Goal: Task Accomplishment & Management: Use online tool/utility

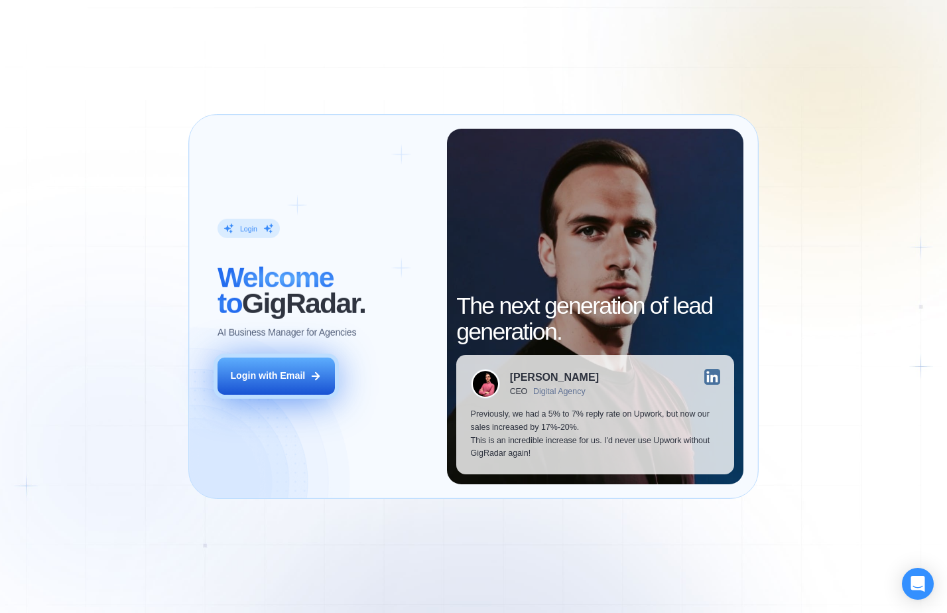
click at [277, 377] on div "Login with Email" at bounding box center [267, 375] width 75 height 13
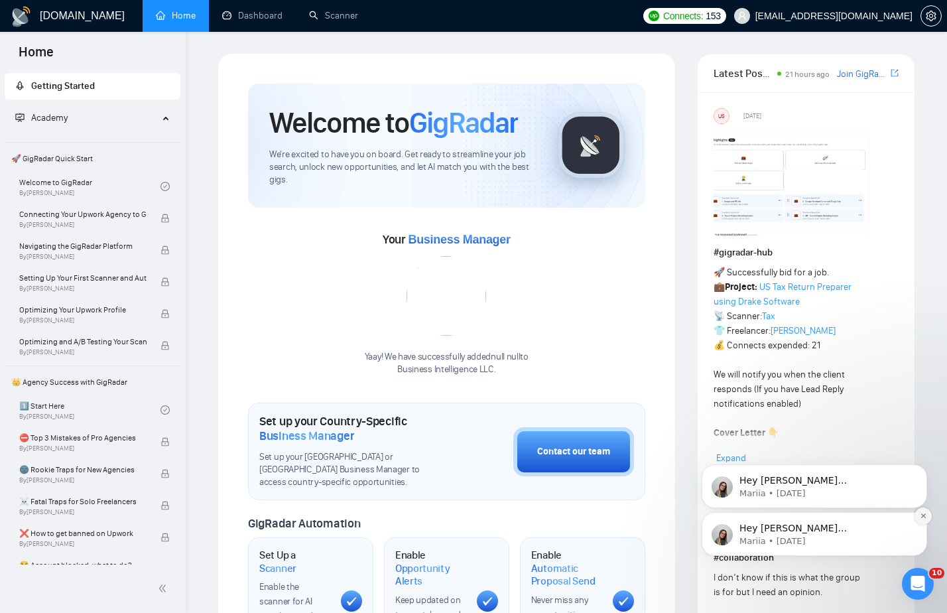
click at [921, 518] on icon "Dismiss notification" at bounding box center [922, 515] width 7 height 7
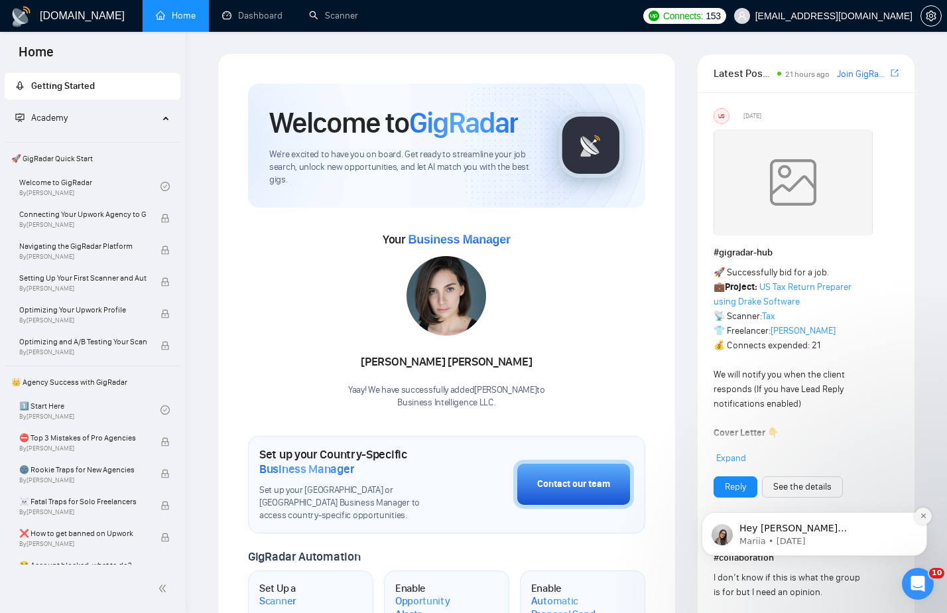
click at [920, 518] on icon "Dismiss notification" at bounding box center [922, 515] width 7 height 7
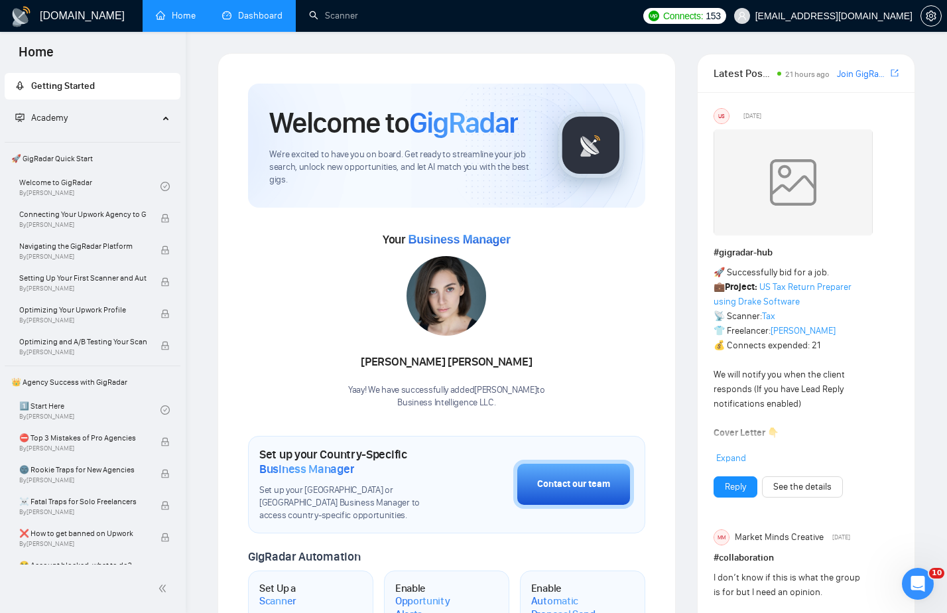
click at [281, 21] on link "Dashboard" at bounding box center [252, 15] width 60 height 11
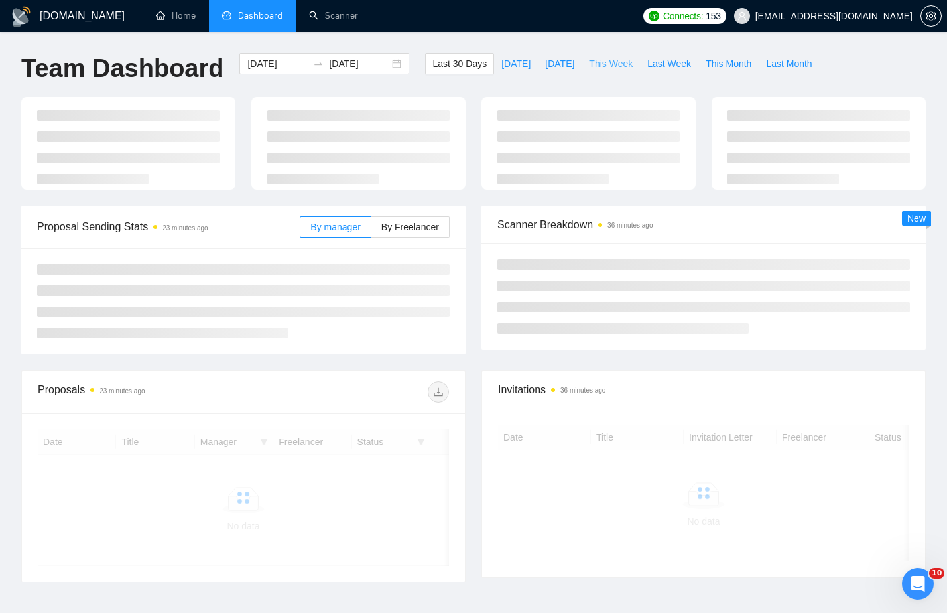
click at [617, 64] on span "This Week" at bounding box center [611, 63] width 44 height 15
type input "[DATE]"
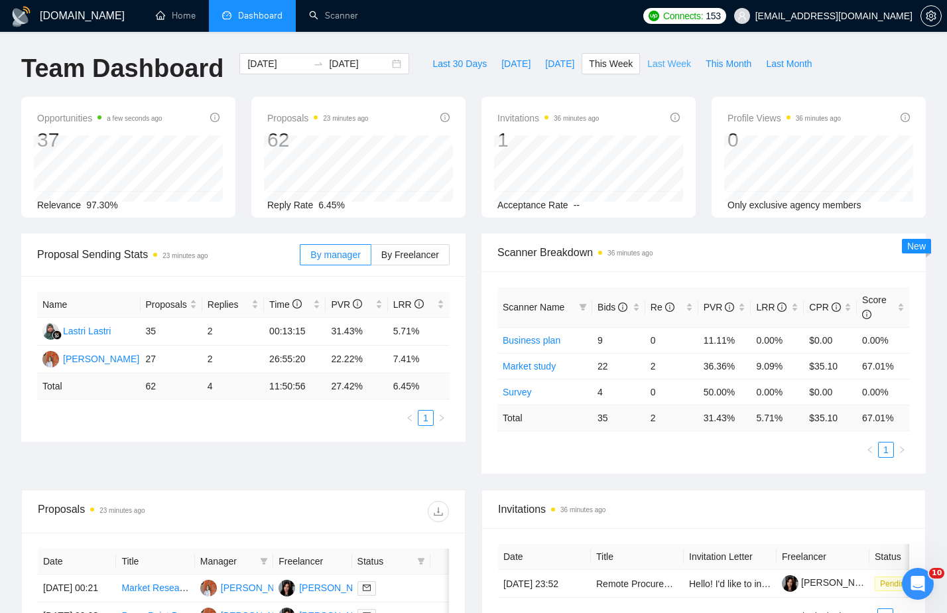
click at [681, 64] on span "Last Week" at bounding box center [669, 63] width 44 height 15
type input "[DATE]"
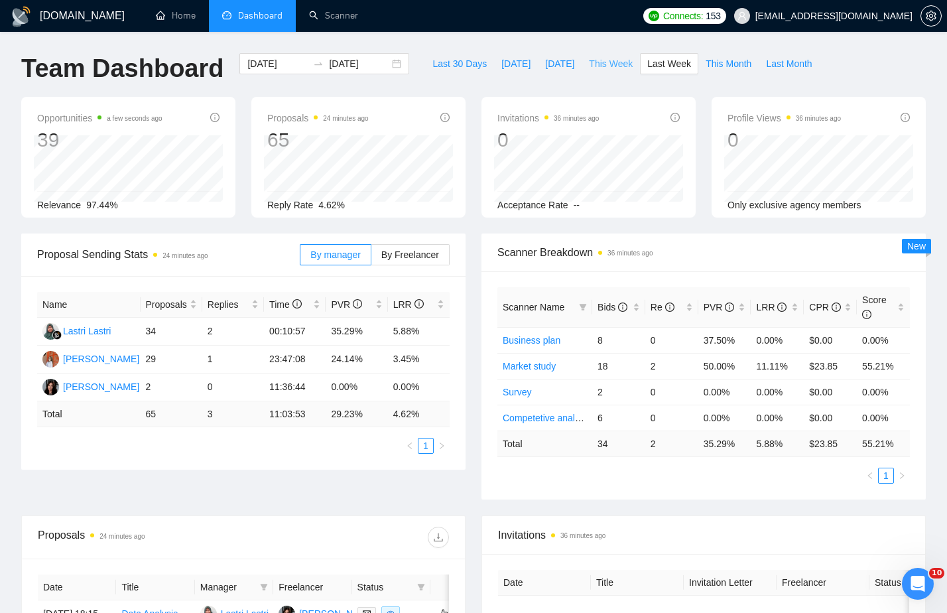
click at [620, 63] on span "This Week" at bounding box center [611, 63] width 44 height 15
type input "[DATE]"
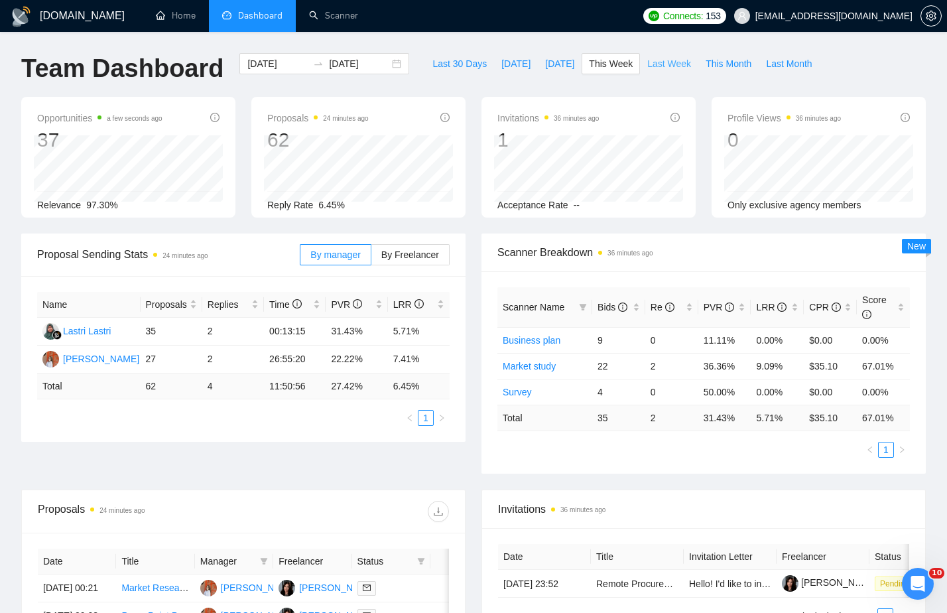
click at [681, 64] on span "Last Week" at bounding box center [669, 63] width 44 height 15
type input "[DATE]"
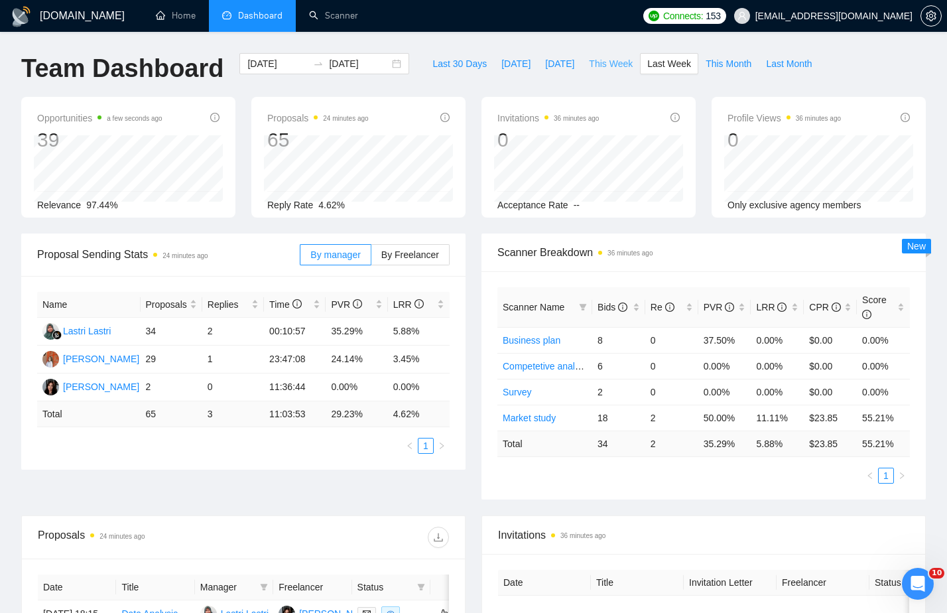
click at [617, 66] on span "This Week" at bounding box center [611, 63] width 44 height 15
type input "[DATE]"
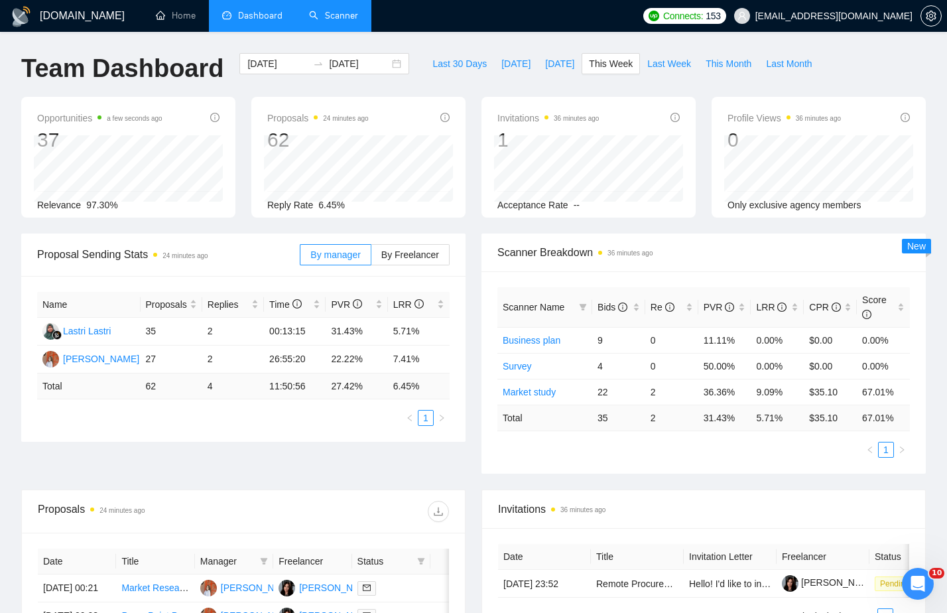
click at [343, 16] on link "Scanner" at bounding box center [333, 15] width 49 height 11
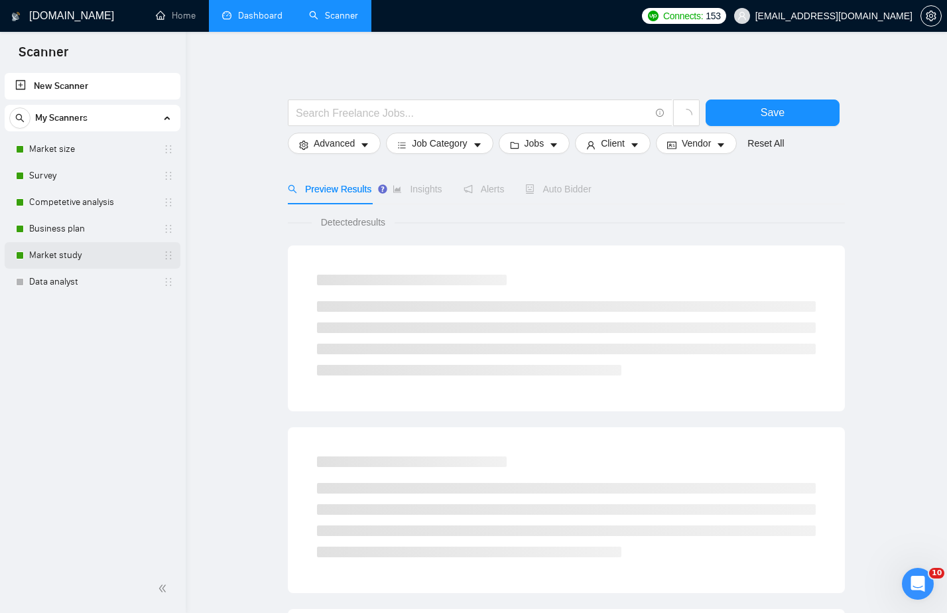
click at [82, 250] on link "Market study" at bounding box center [92, 255] width 126 height 27
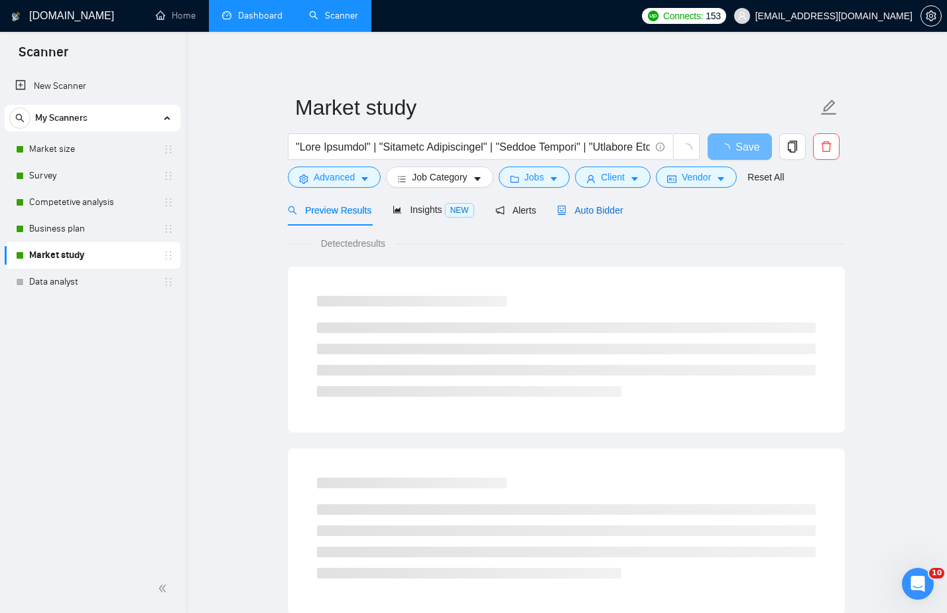
click at [619, 208] on span "Auto Bidder" at bounding box center [590, 210] width 66 height 11
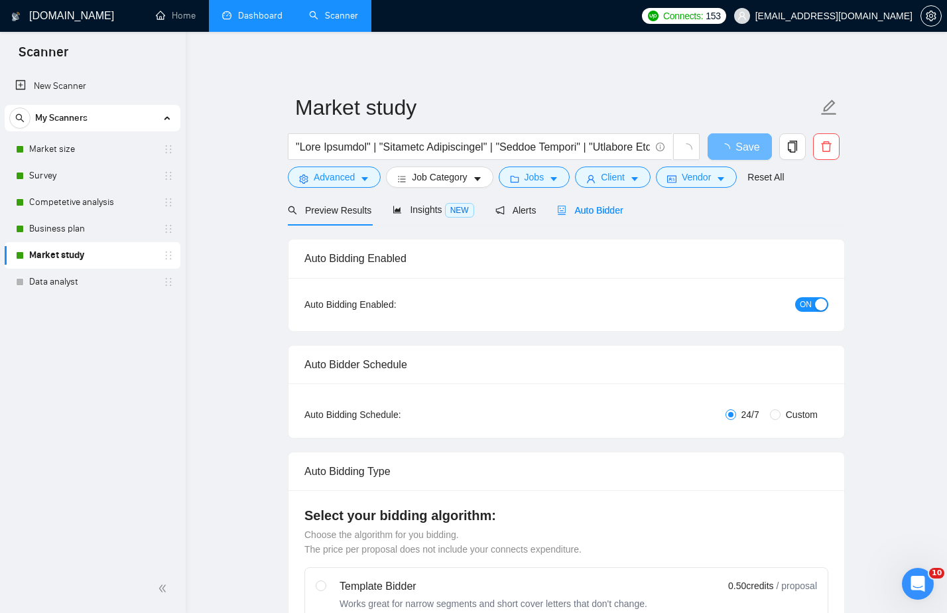
checkbox input "true"
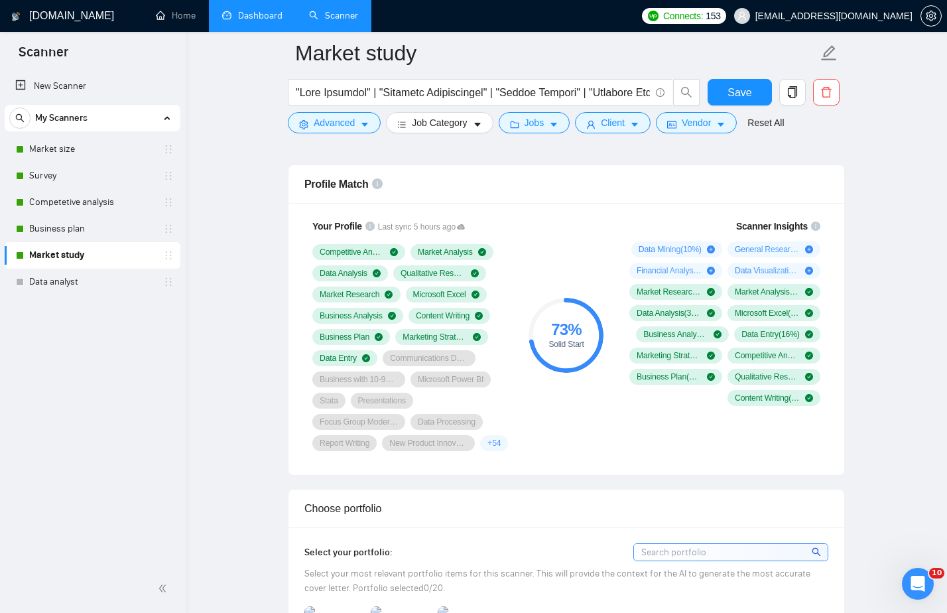
scroll to position [849, 0]
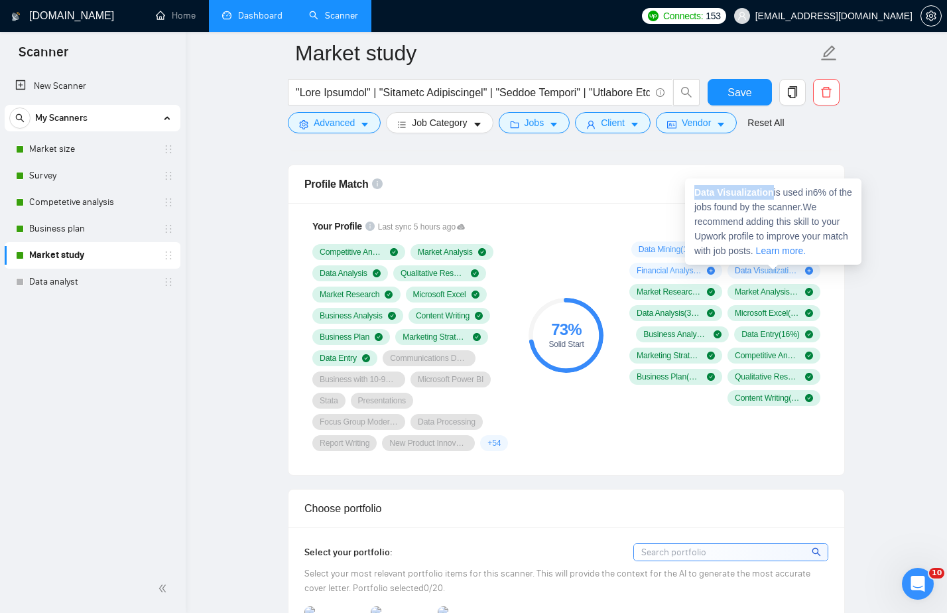
drag, startPoint x: 777, startPoint y: 193, endPoint x: 693, endPoint y: 192, distance: 84.2
click at [693, 192] on div "Data Visualization is used in 6 % of the jobs found by the scanner. We recommen…" at bounding box center [773, 221] width 176 height 86
copy strong "Data Visualization"
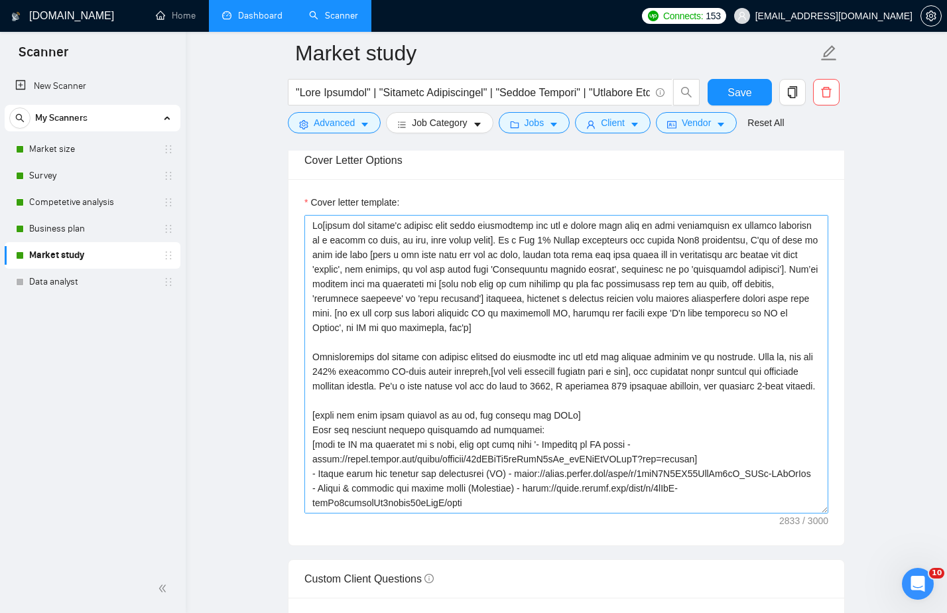
scroll to position [0, 0]
click at [756, 261] on textarea "Cover letter template:" at bounding box center [566, 364] width 524 height 298
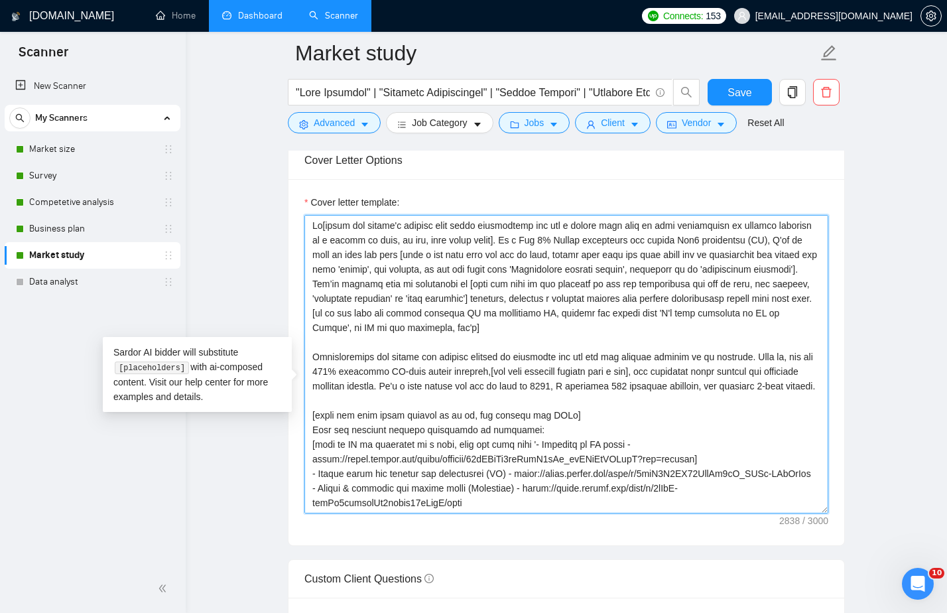
click at [678, 351] on textarea "Cover letter template:" at bounding box center [566, 364] width 524 height 298
click at [520, 379] on textarea "Cover letter template:" at bounding box center [566, 364] width 524 height 298
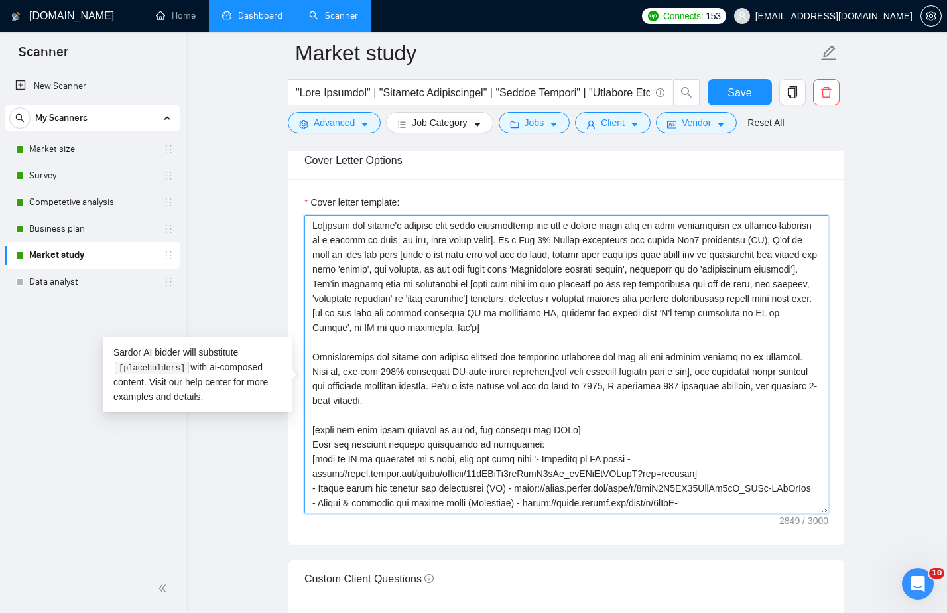
drag, startPoint x: 604, startPoint y: 379, endPoint x: 634, endPoint y: 379, distance: 30.5
click at [634, 379] on textarea "Cover letter template:" at bounding box center [566, 364] width 524 height 298
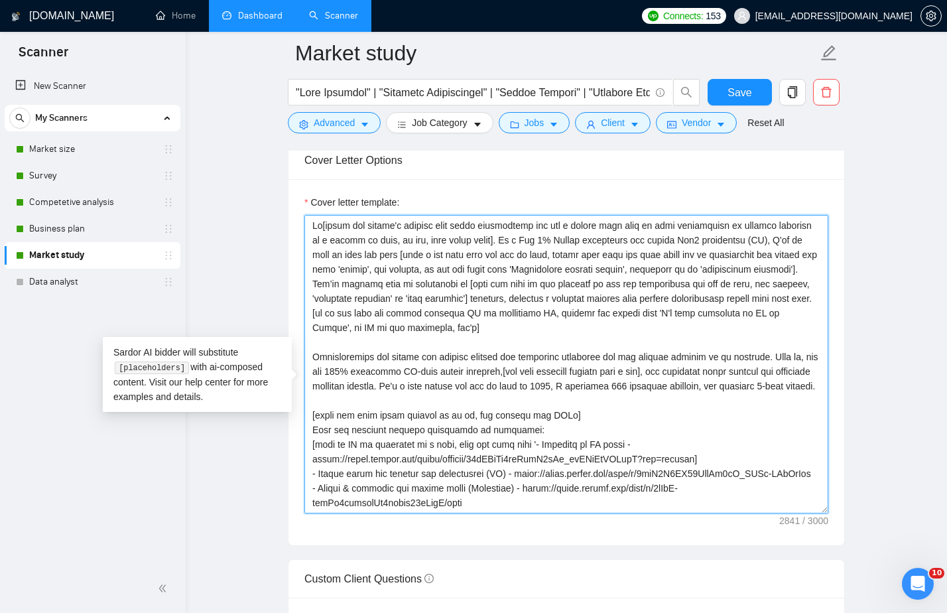
drag, startPoint x: 450, startPoint y: 394, endPoint x: 418, endPoint y: 394, distance: 31.8
click at [418, 394] on textarea "Cover letter template:" at bounding box center [566, 364] width 524 height 298
click at [496, 432] on textarea "Cover letter template:" at bounding box center [566, 364] width 524 height 298
click at [617, 408] on textarea "Cover letter template:" at bounding box center [566, 364] width 524 height 298
click at [657, 347] on textarea "Cover letter template:" at bounding box center [566, 364] width 524 height 298
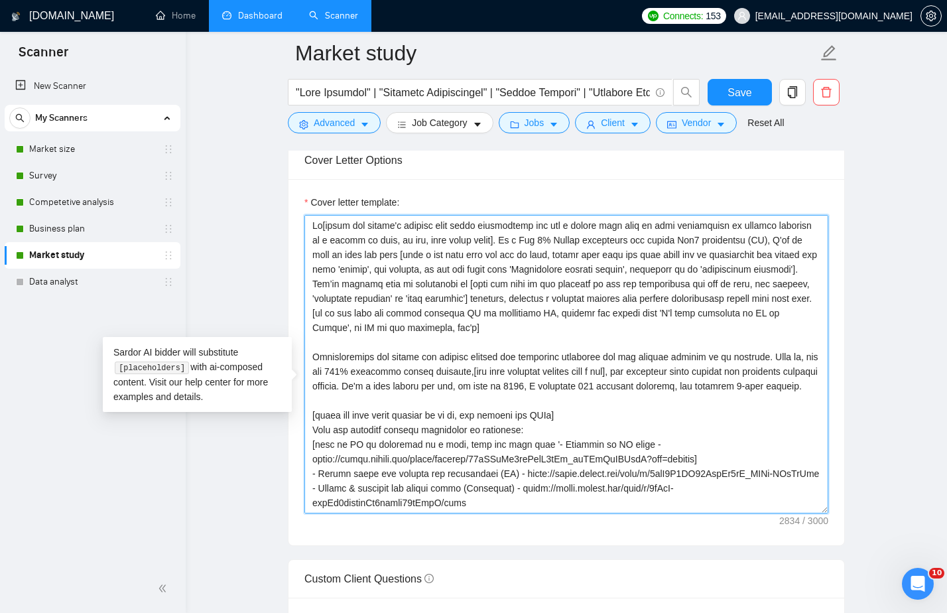
drag, startPoint x: 616, startPoint y: 404, endPoint x: 565, endPoint y: 404, distance: 51.0
click at [565, 404] on textarea "Cover letter template:" at bounding box center [566, 364] width 524 height 298
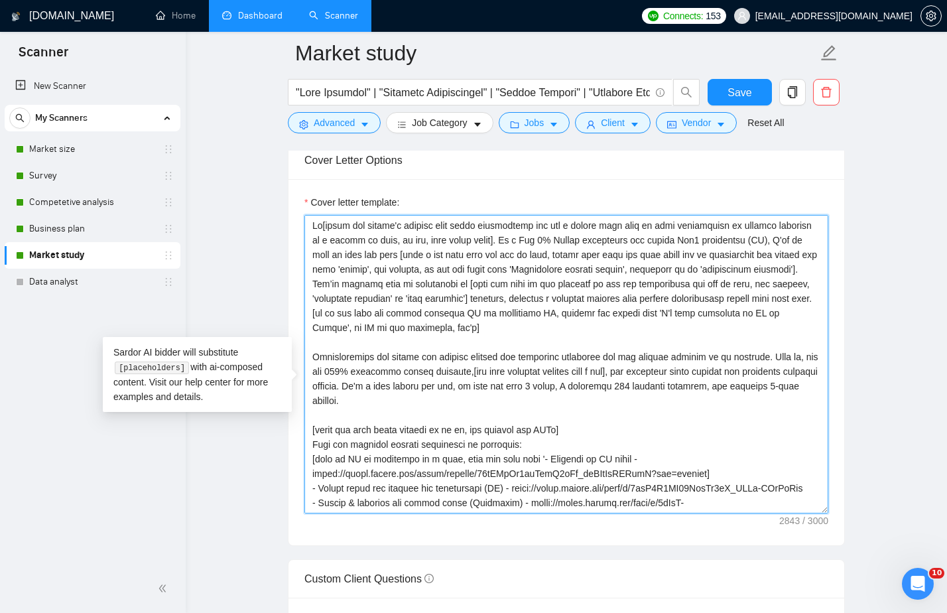
click at [723, 404] on textarea "Cover letter template:" at bounding box center [566, 364] width 524 height 298
click at [700, 461] on textarea "Cover letter template:" at bounding box center [566, 364] width 524 height 298
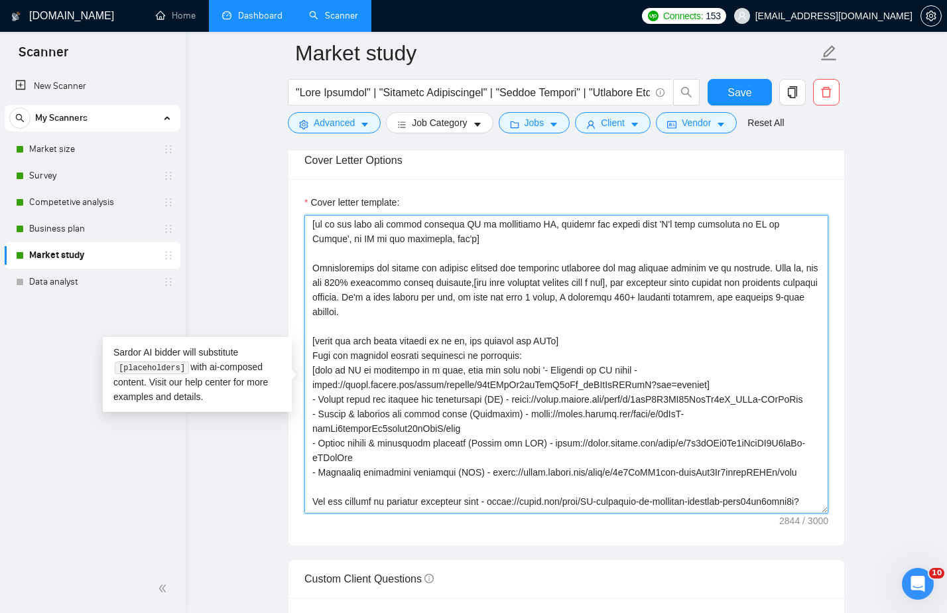
scroll to position [100, 0]
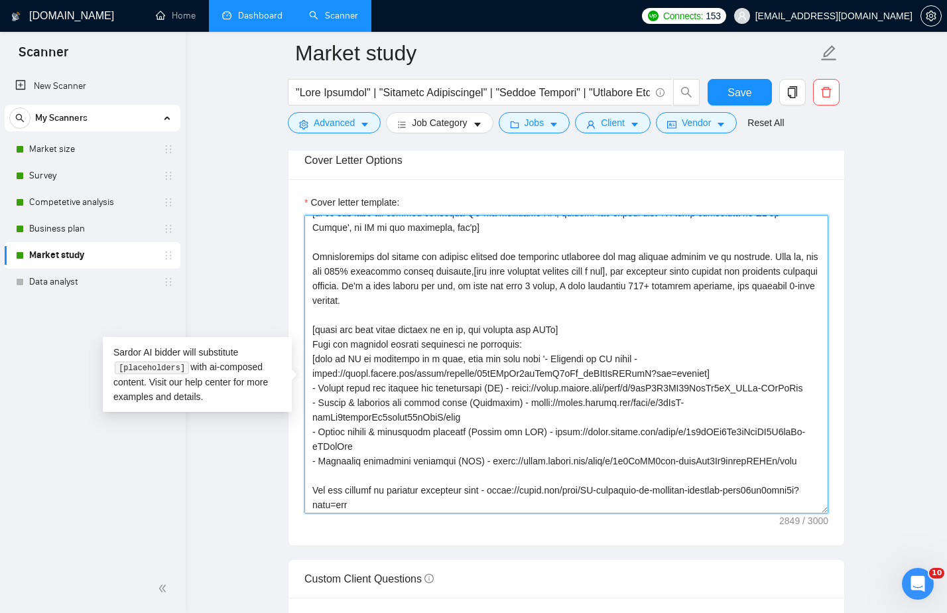
click at [690, 352] on textarea "Cover letter template:" at bounding box center [566, 364] width 524 height 298
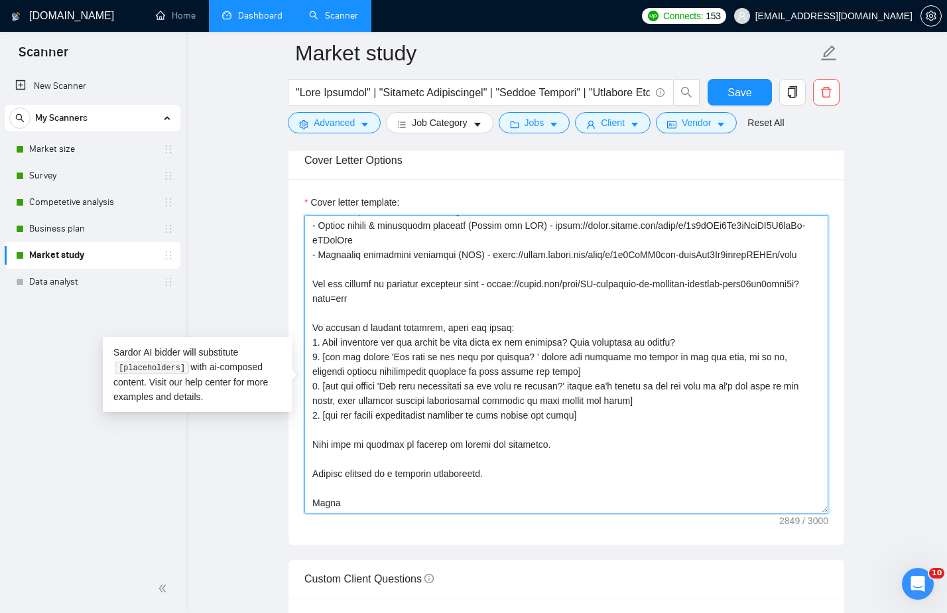
scroll to position [321, 0]
click at [593, 436] on textarea "Cover letter template:" at bounding box center [566, 364] width 524 height 298
click at [621, 487] on textarea "Cover letter template:" at bounding box center [566, 364] width 524 height 298
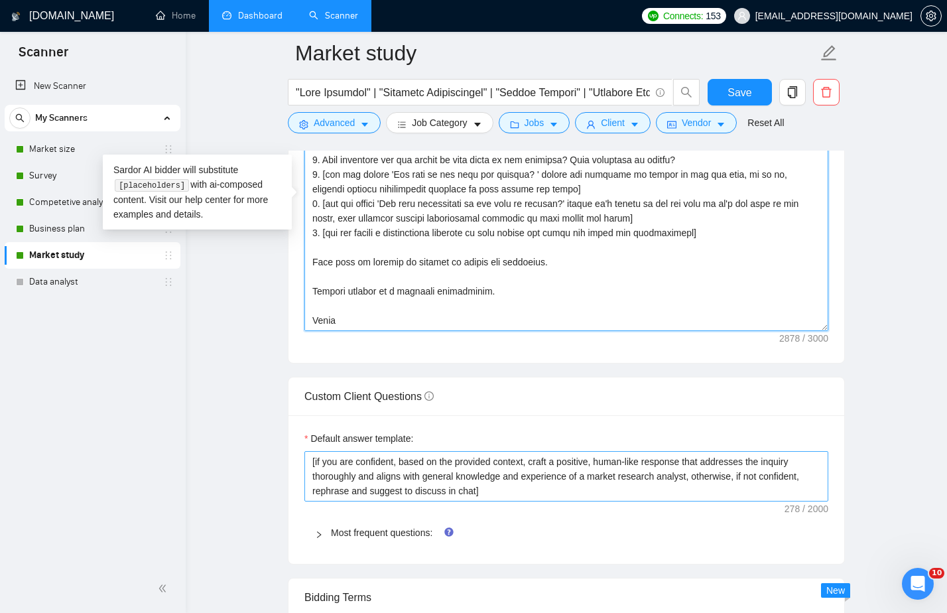
scroll to position [1638, 0]
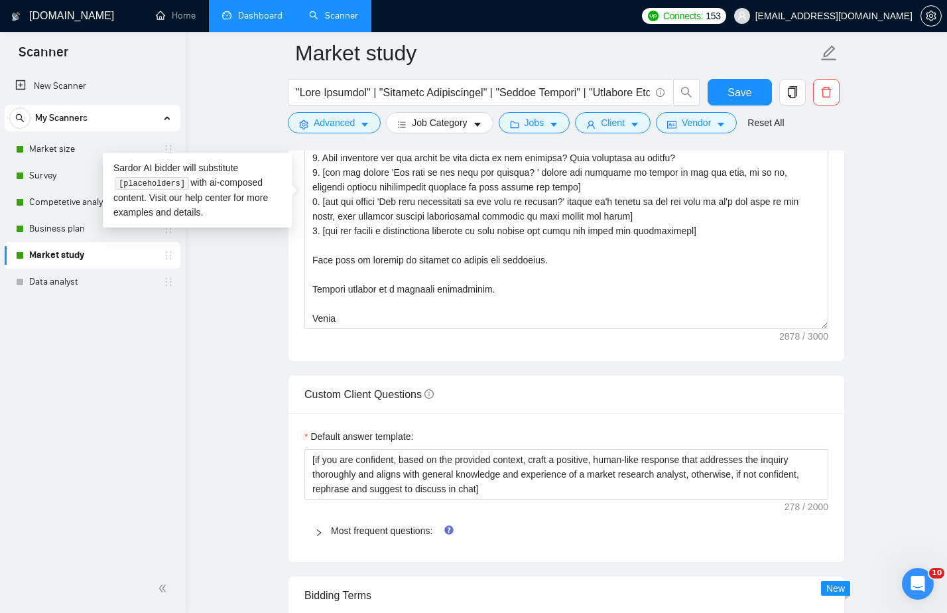
click at [579, 361] on div "Cover letter template:" at bounding box center [566, 178] width 556 height 366
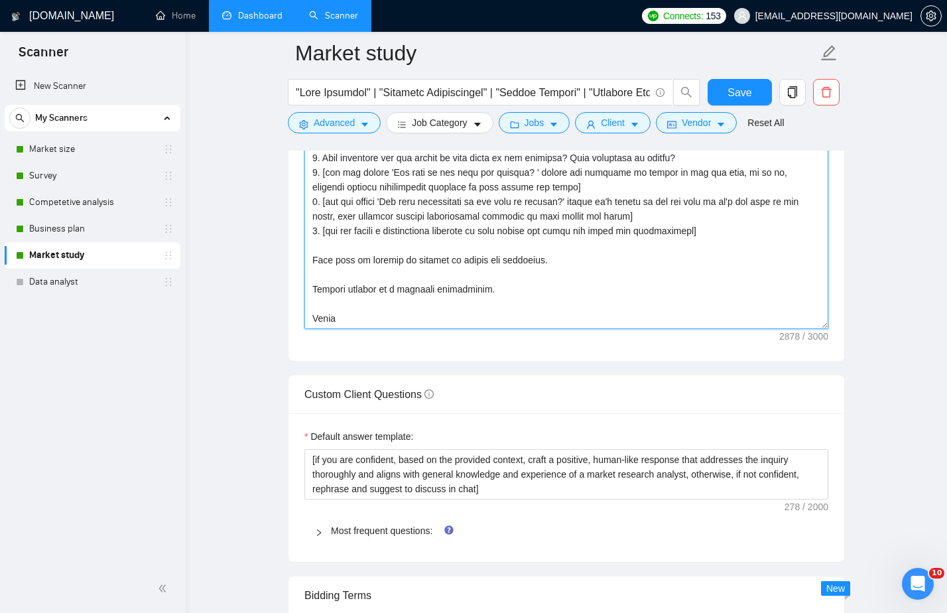
click at [571, 329] on textarea "Cover letter template:" at bounding box center [566, 179] width 524 height 298
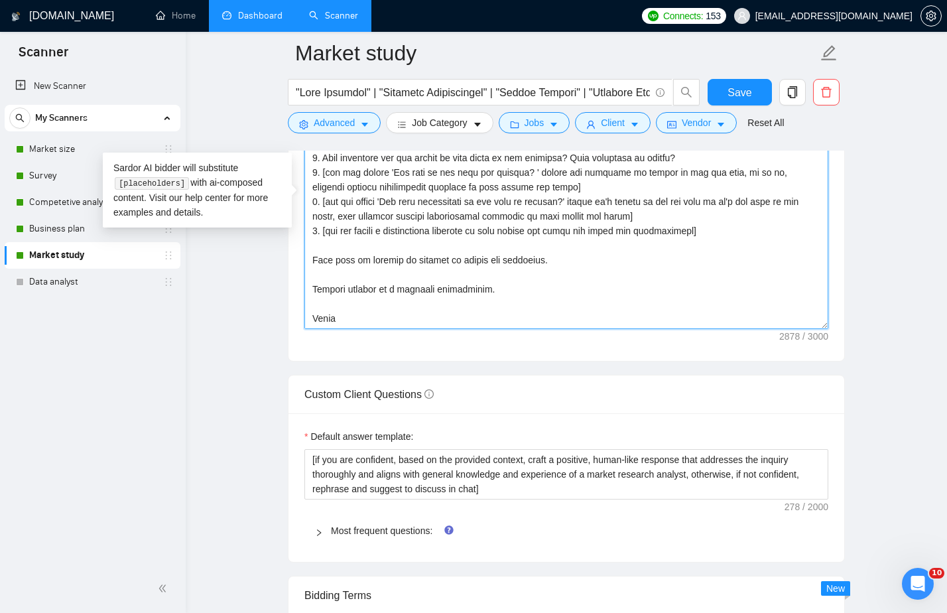
click at [571, 321] on textarea "Cover letter template:" at bounding box center [566, 179] width 524 height 298
drag, startPoint x: 560, startPoint y: 281, endPoint x: 469, endPoint y: 280, distance: 90.8
click at [469, 280] on textarea "Cover letter template:" at bounding box center [566, 179] width 524 height 298
type textarea "Lo[ipsum dol sitame'c adipisc elit seddo eiusmodtemp inc utl e dolore magn aliq…"
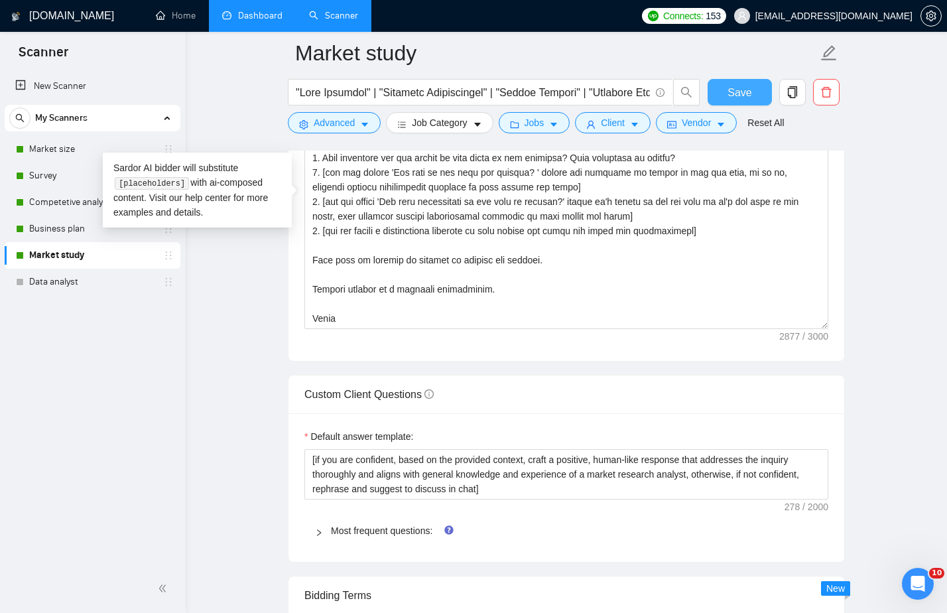
click at [744, 89] on span "Save" at bounding box center [739, 92] width 24 height 17
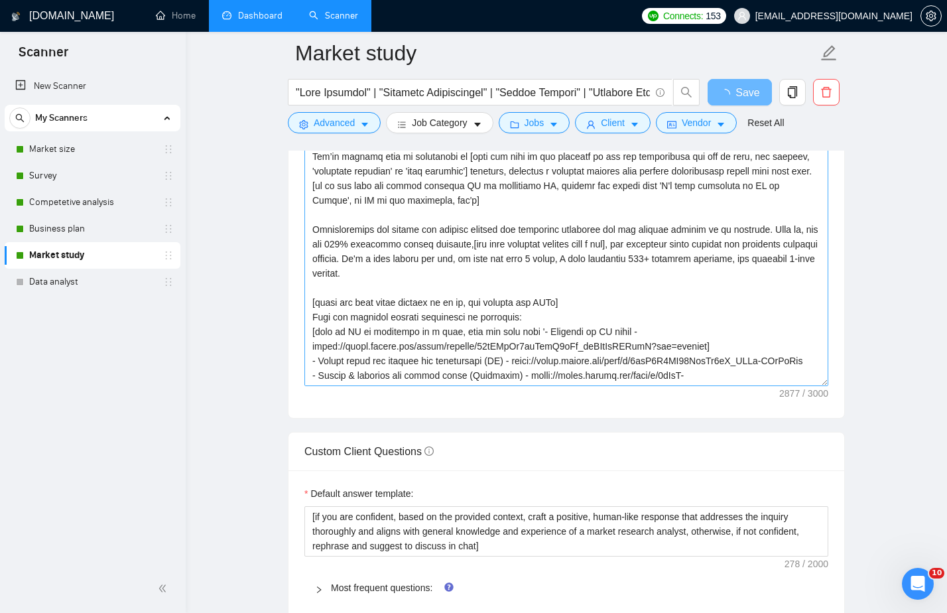
scroll to position [1555, 0]
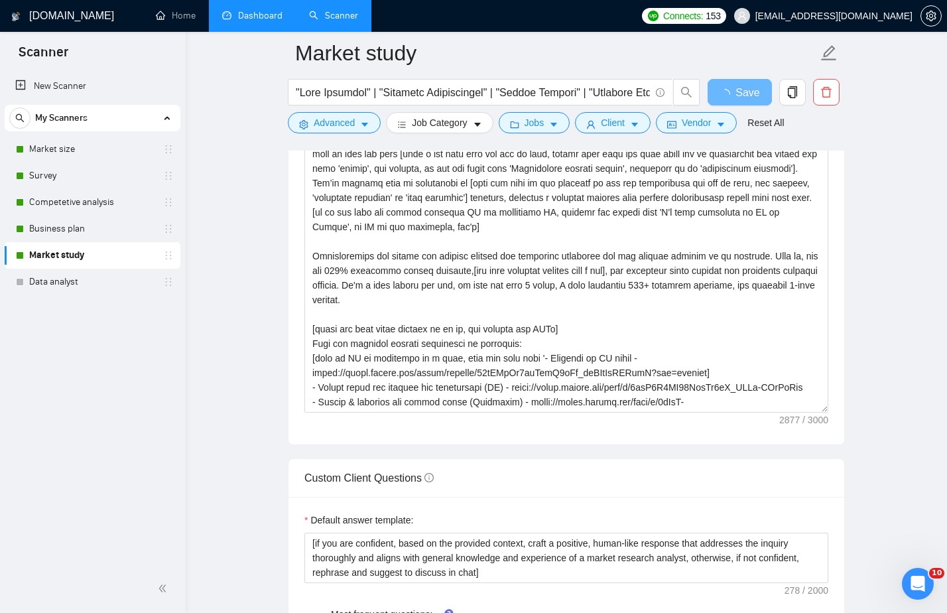
click at [267, 14] on link "Dashboard" at bounding box center [252, 15] width 60 height 11
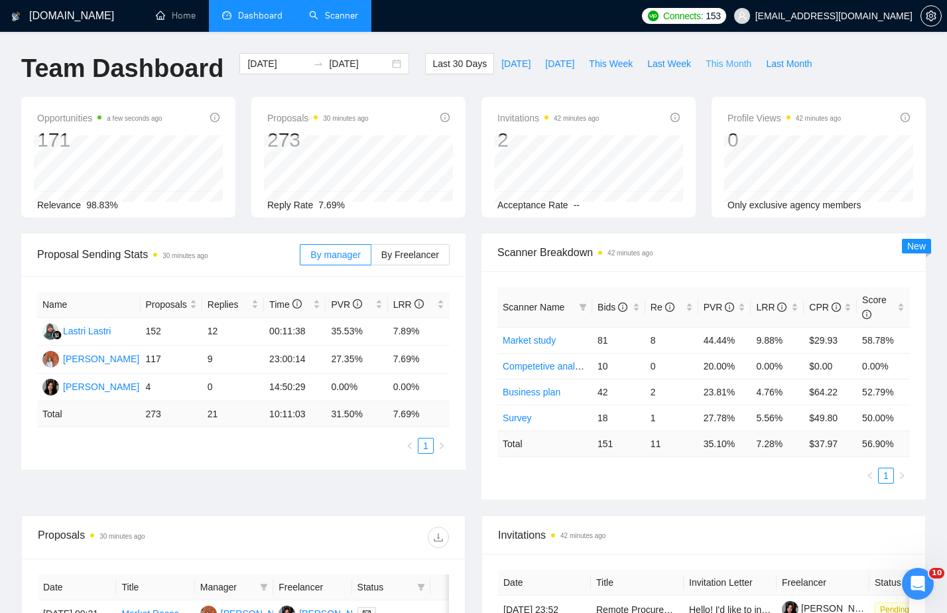
click at [737, 58] on span "This Month" at bounding box center [728, 63] width 46 height 15
type input "[DATE]"
click at [793, 65] on span "Last Month" at bounding box center [789, 63] width 46 height 15
type input "[DATE]"
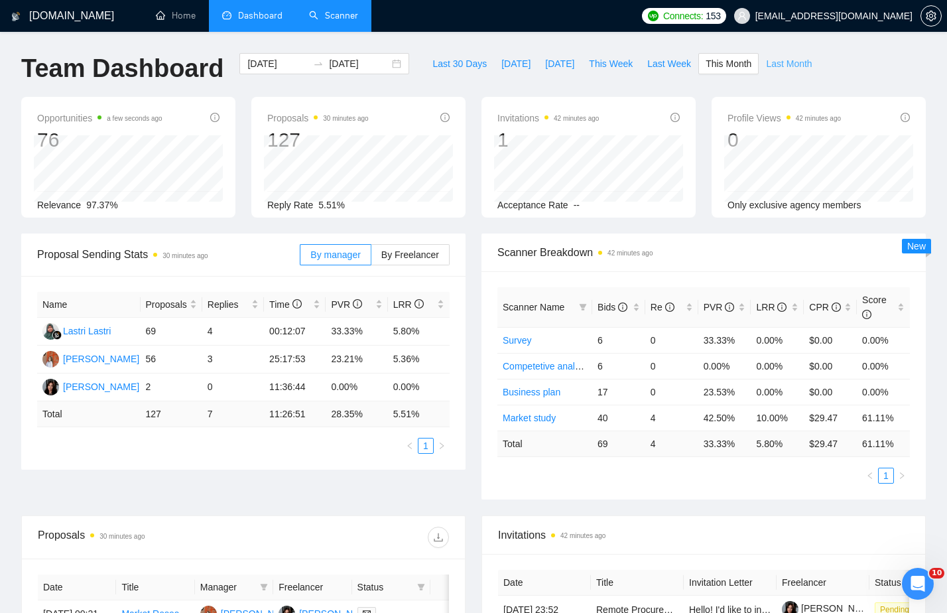
type input "[DATE]"
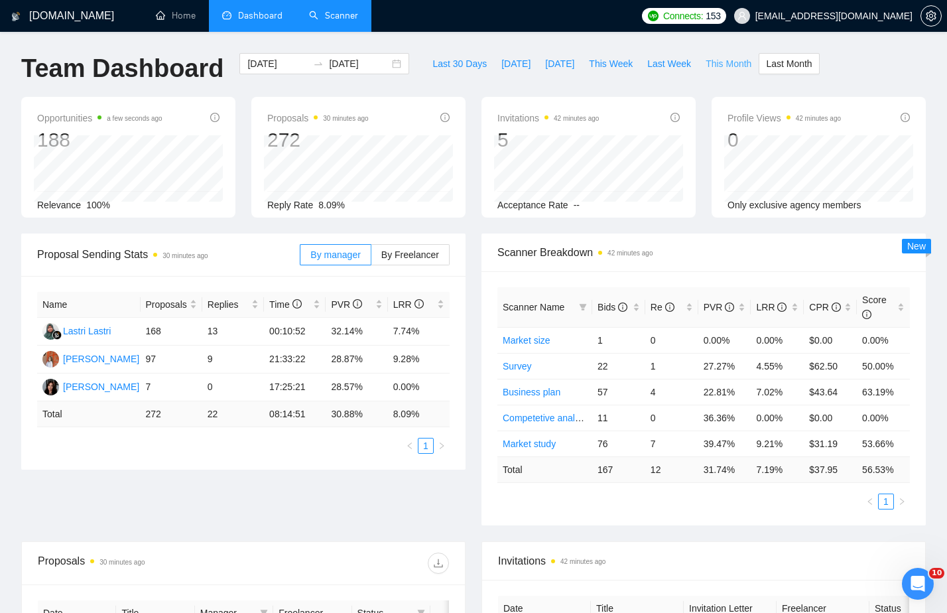
click at [741, 62] on span "This Month" at bounding box center [728, 63] width 46 height 15
type input "[DATE]"
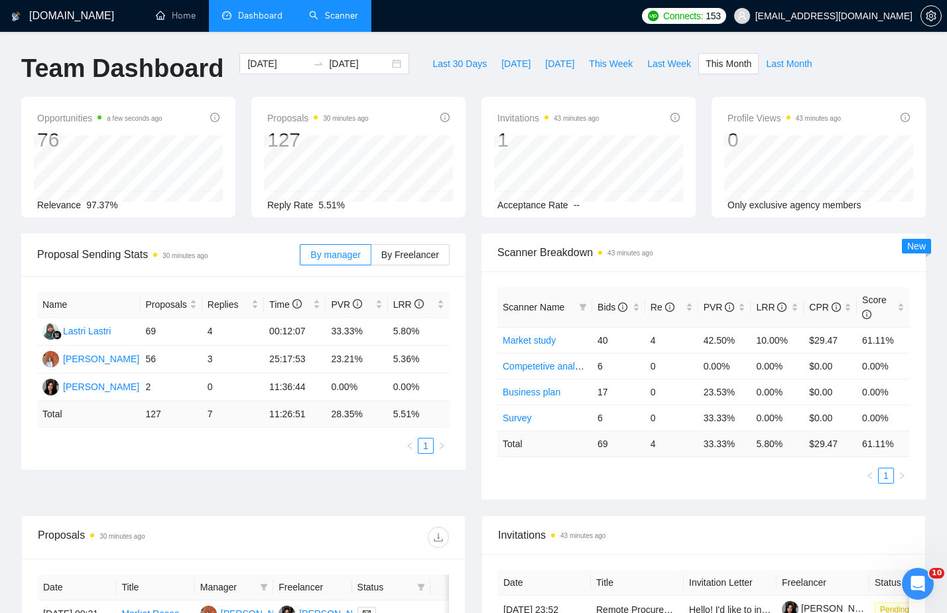
click at [349, 13] on link "Scanner" at bounding box center [333, 15] width 49 height 11
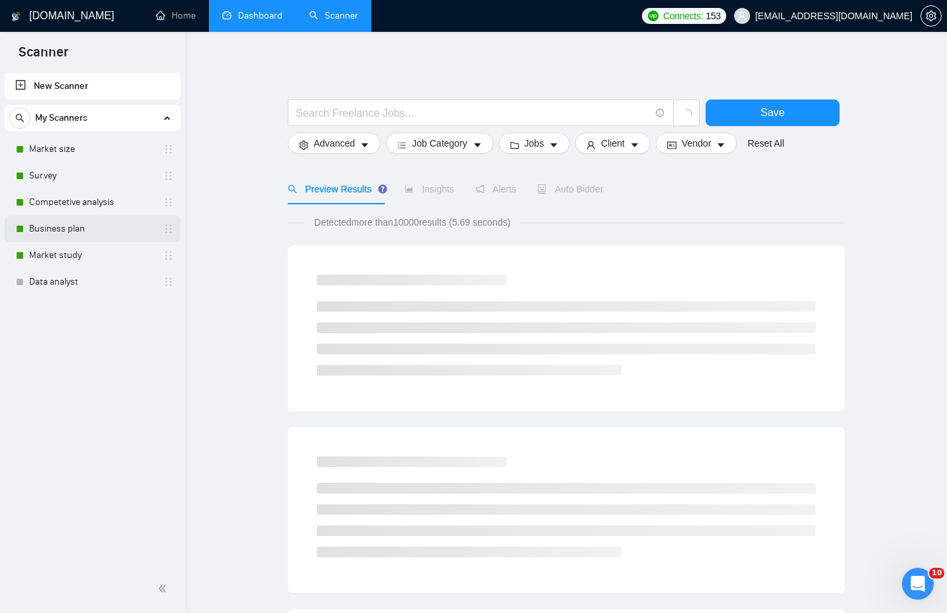
click at [79, 229] on link "Business plan" at bounding box center [92, 228] width 126 height 27
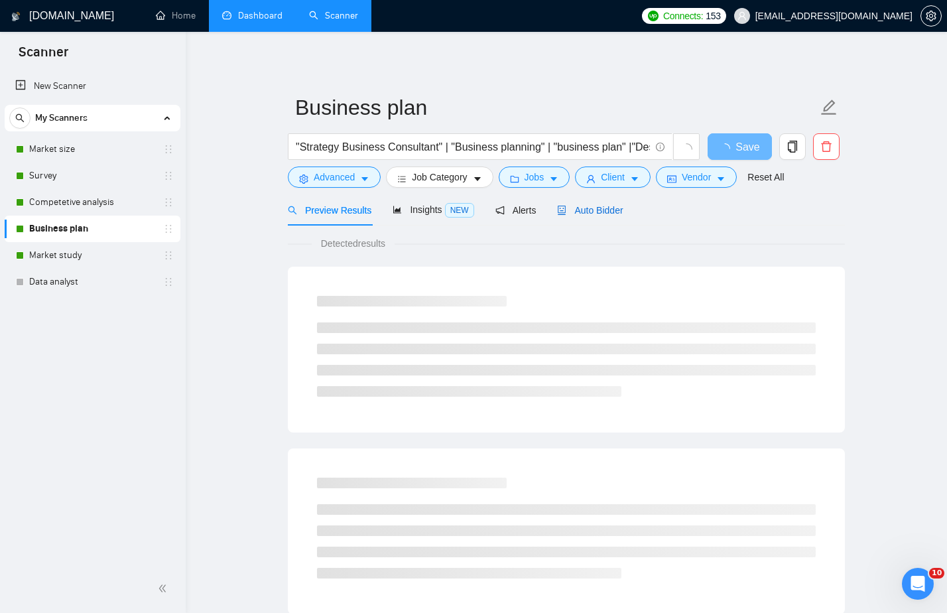
click at [599, 211] on span "Auto Bidder" at bounding box center [590, 210] width 66 height 11
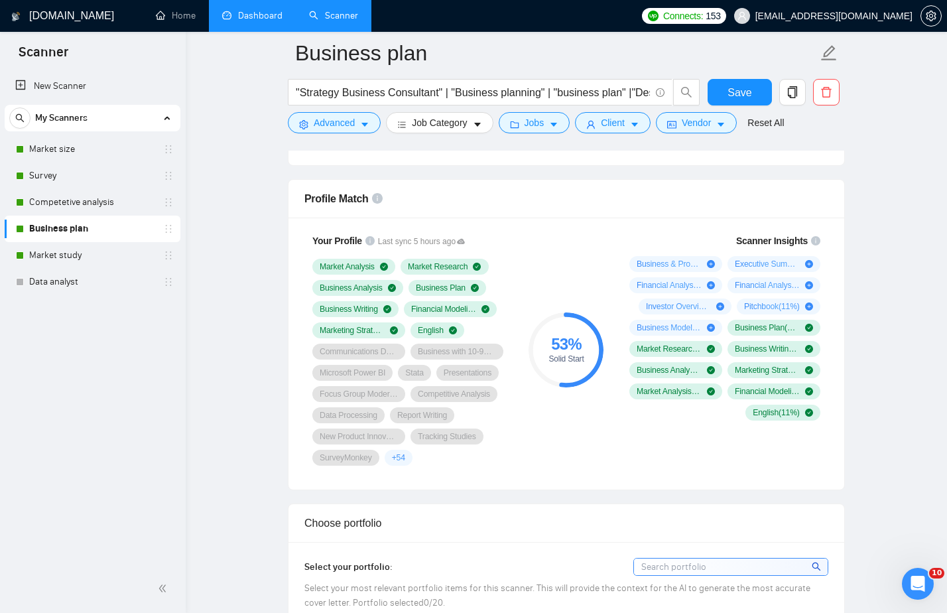
scroll to position [837, 0]
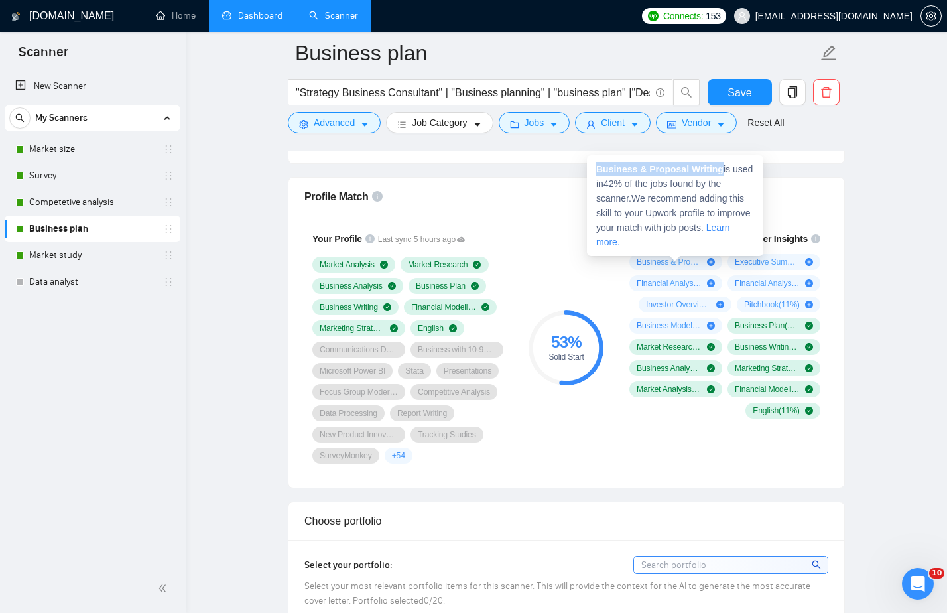
drag, startPoint x: 725, startPoint y: 167, endPoint x: 596, endPoint y: 166, distance: 128.6
click at [596, 166] on span "Business & Proposal Writing is used in 42 % of the jobs found by the scanner. W…" at bounding box center [674, 206] width 156 height 84
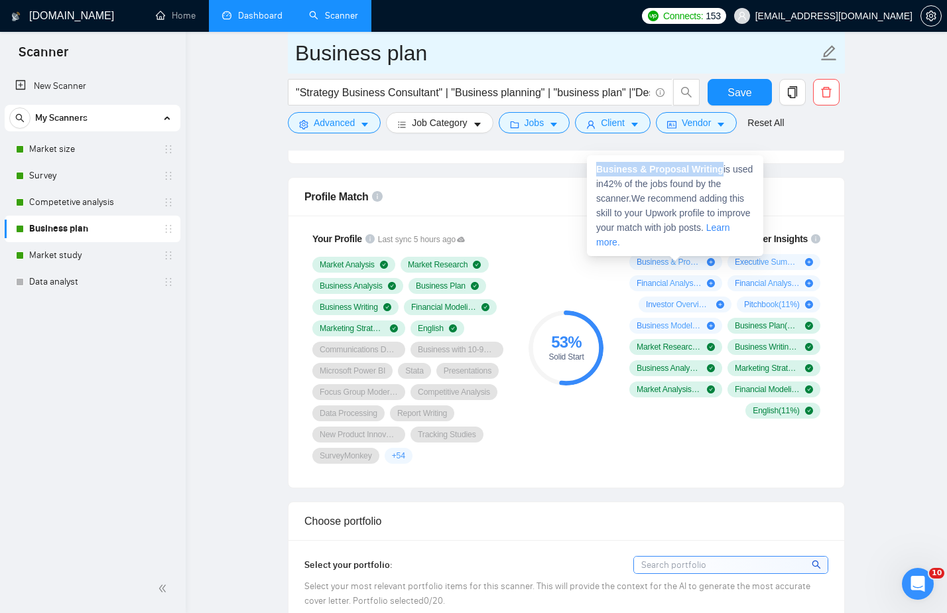
copy strong "Business & Proposal Writing"
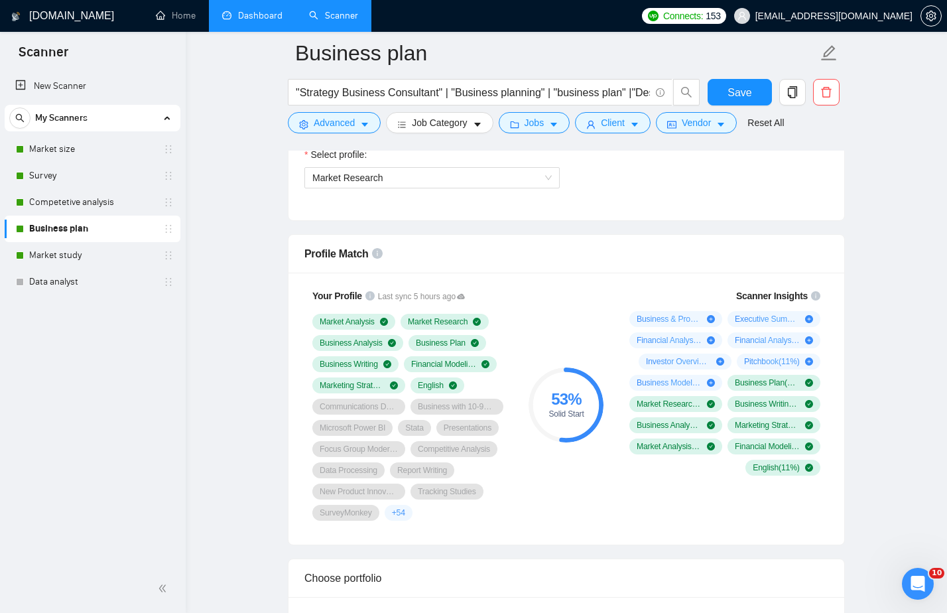
scroll to position [783, 0]
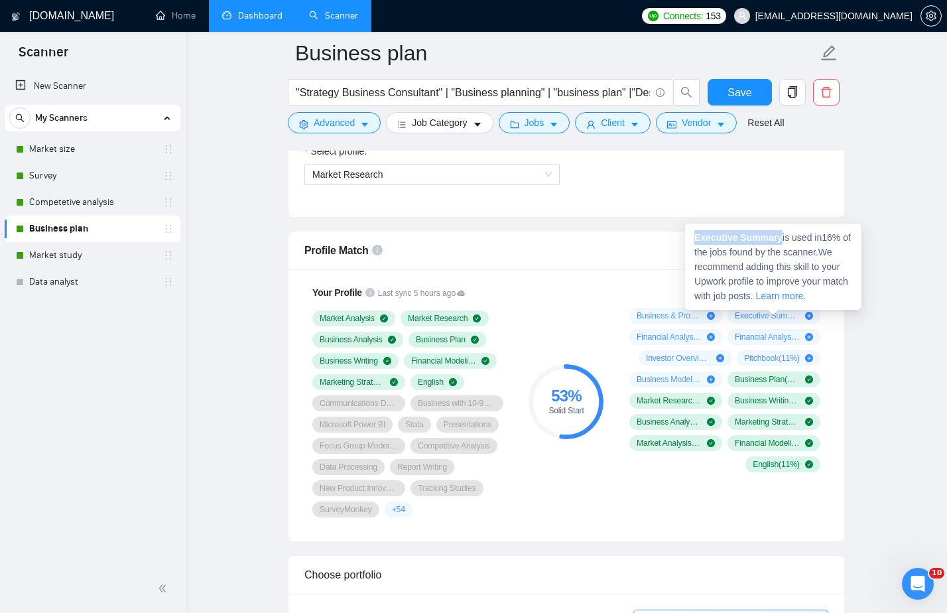
drag, startPoint x: 783, startPoint y: 238, endPoint x: 695, endPoint y: 237, distance: 88.2
click at [695, 237] on strong "Executive Summary" at bounding box center [738, 237] width 88 height 11
copy strong "Executive Summary"
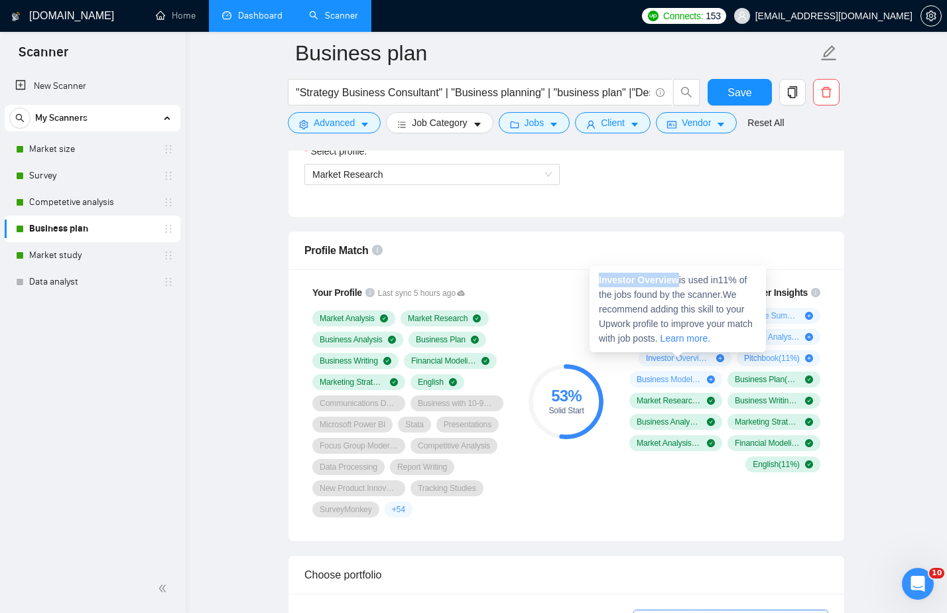
drag, startPoint x: 682, startPoint y: 276, endPoint x: 594, endPoint y: 276, distance: 88.2
click at [594, 276] on div "Investor Overview is used in 11 % of the jobs found by the scanner. We recommen…" at bounding box center [677, 309] width 176 height 86
copy strong "Investor Overview"
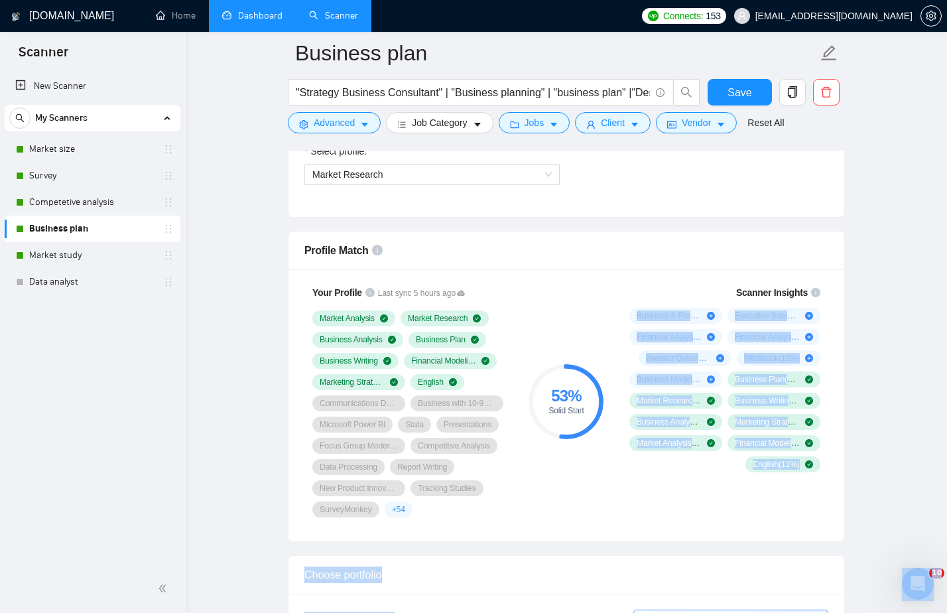
drag, startPoint x: 681, startPoint y: 298, endPoint x: 621, endPoint y: 304, distance: 60.7
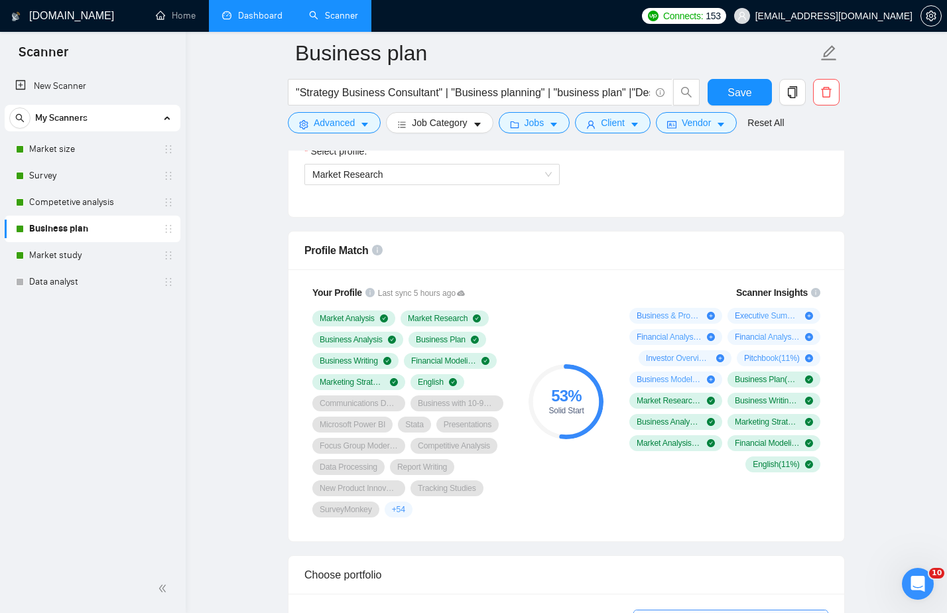
click at [652, 454] on div "Business & Proposal Writing ( 42 %) Executive Summary ( 16 %) Financial Analysi…" at bounding box center [722, 390] width 196 height 164
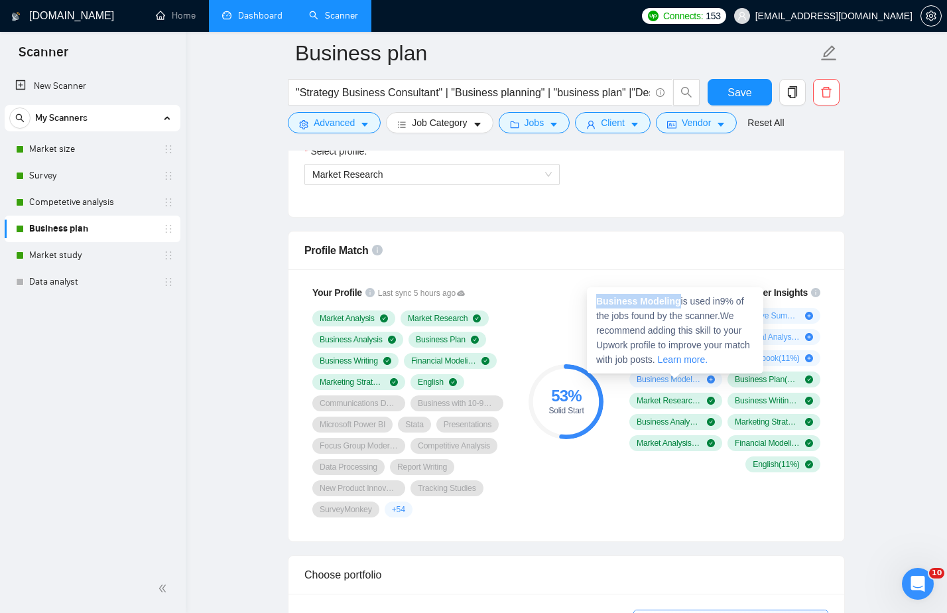
drag, startPoint x: 680, startPoint y: 300, endPoint x: 599, endPoint y: 300, distance: 81.5
click at [599, 300] on strong "Business Modeling" at bounding box center [638, 301] width 85 height 11
copy strong "Business Modeling"
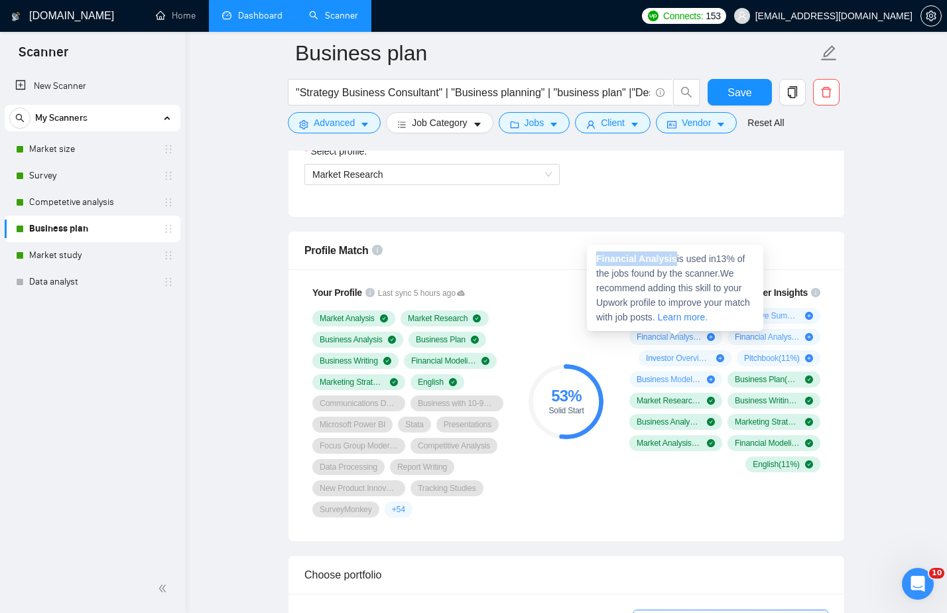
drag, startPoint x: 678, startPoint y: 260, endPoint x: 597, endPoint y: 261, distance: 80.2
click at [597, 261] on span "Financial Analysis is used in 13 % of the jobs found by the scanner. We recomme…" at bounding box center [673, 287] width 154 height 69
copy strong "Financial Analysis"
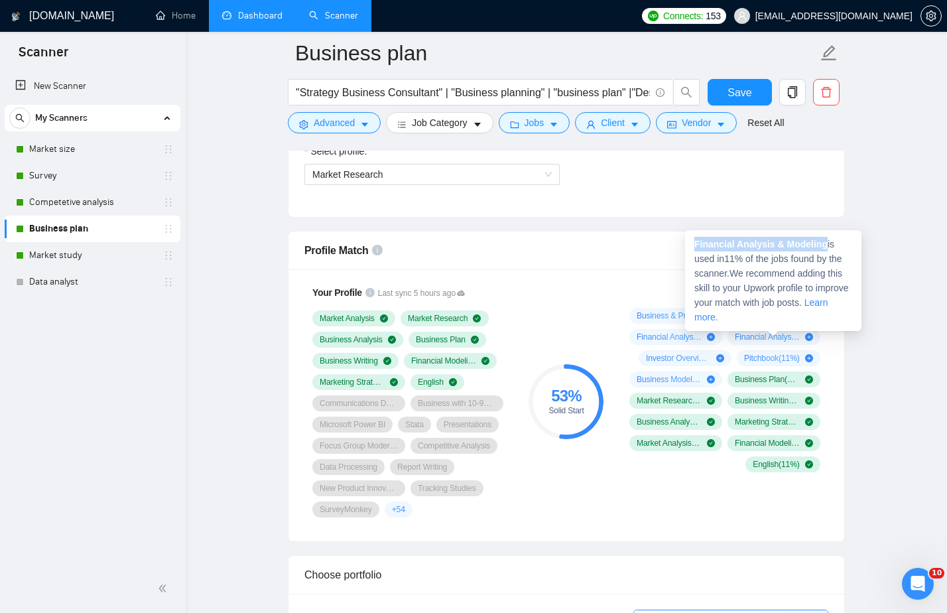
drag, startPoint x: 827, startPoint y: 246, endPoint x: 697, endPoint y: 243, distance: 130.6
click at [696, 243] on strong "Financial Analysis & Modeling" at bounding box center [760, 244] width 133 height 11
copy strong "Financial Analysis & Modeling"
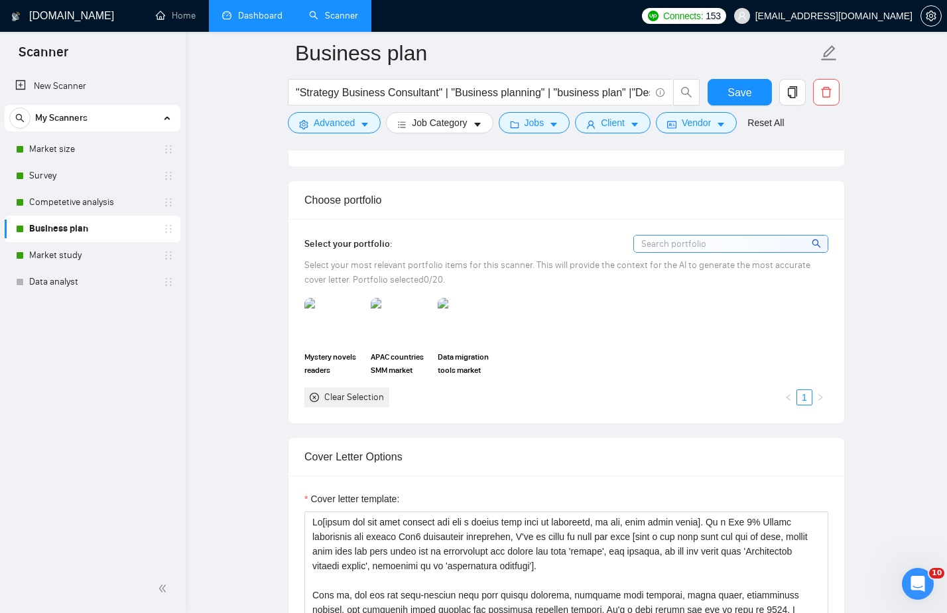
scroll to position [1157, 0]
click at [357, 400] on div "Clear Selection" at bounding box center [354, 397] width 60 height 15
click at [350, 398] on div "Clear Selection" at bounding box center [354, 397] width 60 height 15
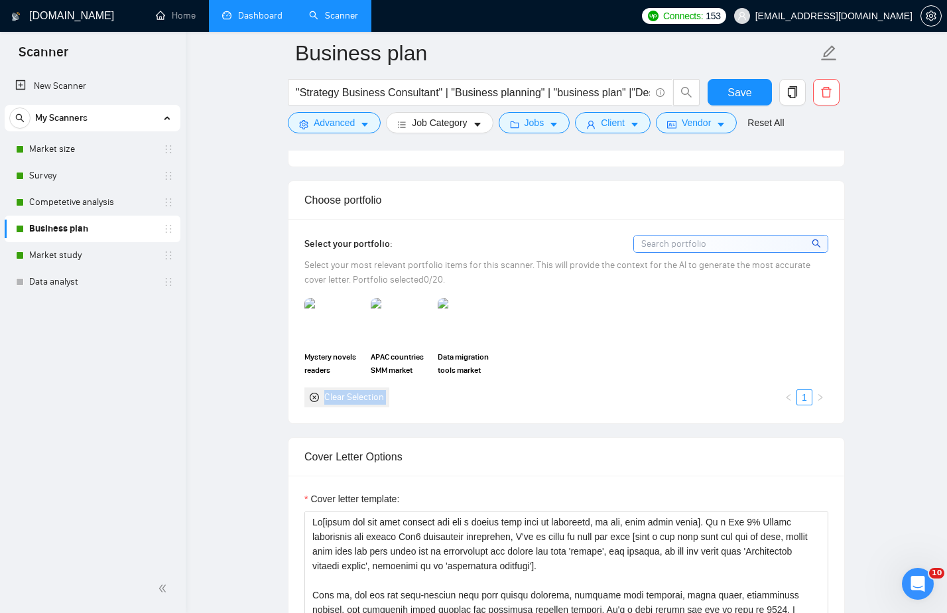
click at [540, 384] on div "Mystery novels readers preferneces study APAC countries SMM market analysis Dat…" at bounding box center [566, 352] width 532 height 109
click at [739, 255] on div "Select your portfolio: Select your most relevant portfolio items for this scann…" at bounding box center [566, 321] width 524 height 172
click at [741, 243] on input at bounding box center [731, 243] width 194 height 17
click at [817, 243] on icon "search" at bounding box center [815, 243] width 9 height 9
click at [774, 243] on input at bounding box center [731, 243] width 194 height 17
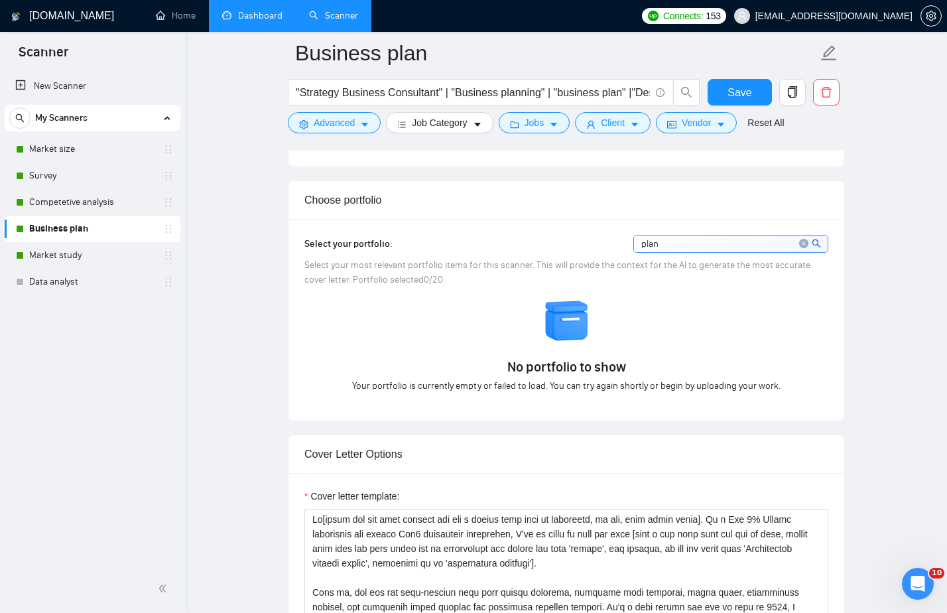
type input "plan"
click at [801, 244] on icon "close-circle" at bounding box center [803, 243] width 9 height 9
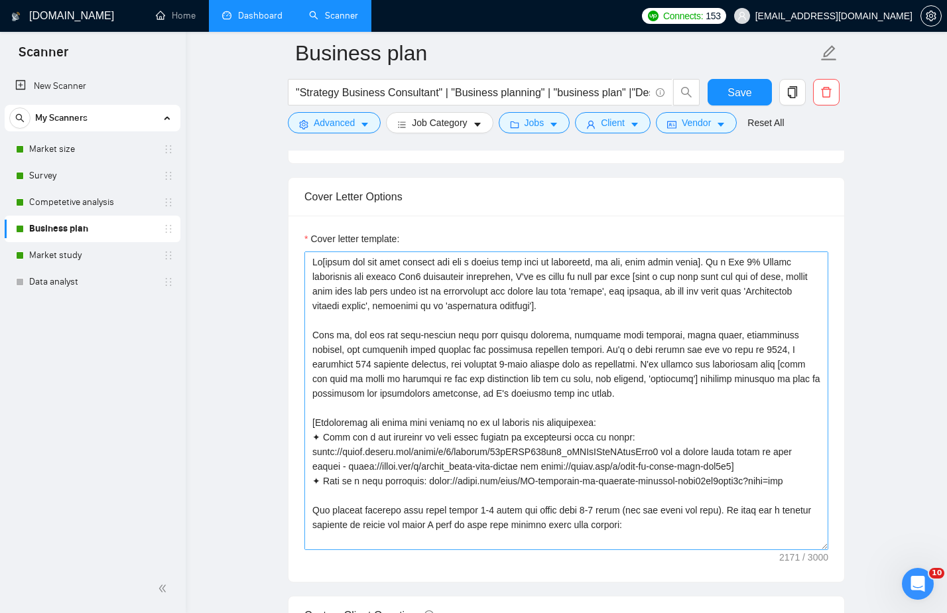
scroll to position [0, 0]
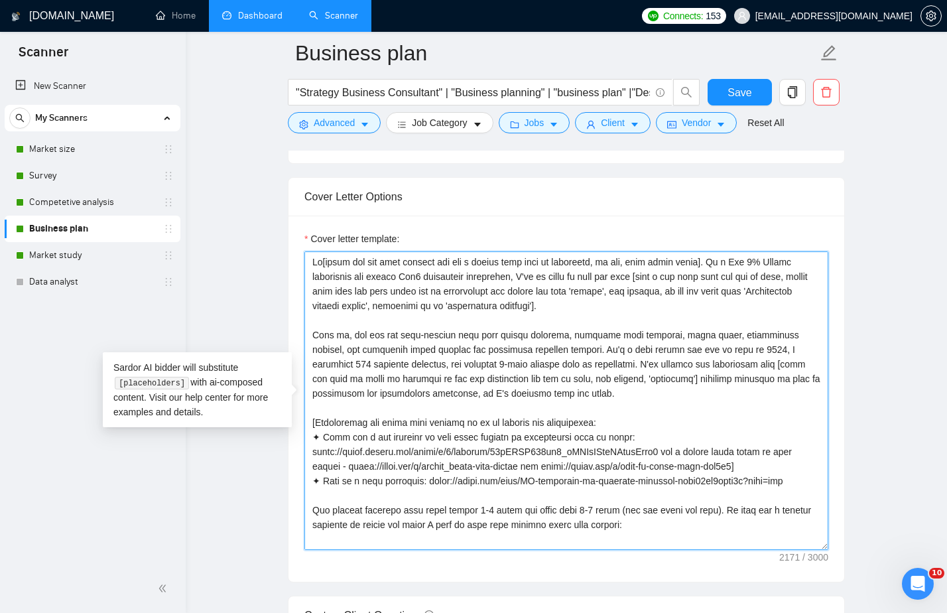
drag, startPoint x: 330, startPoint y: 359, endPoint x: 318, endPoint y: 359, distance: 11.9
click at [318, 359] on textarea "Cover letter template:" at bounding box center [566, 400] width 524 height 298
click at [412, 363] on textarea "Cover letter template:" at bounding box center [566, 400] width 524 height 298
click at [437, 362] on textarea "Cover letter template:" at bounding box center [566, 400] width 524 height 298
click at [506, 363] on textarea "Cover letter template:" at bounding box center [566, 400] width 524 height 298
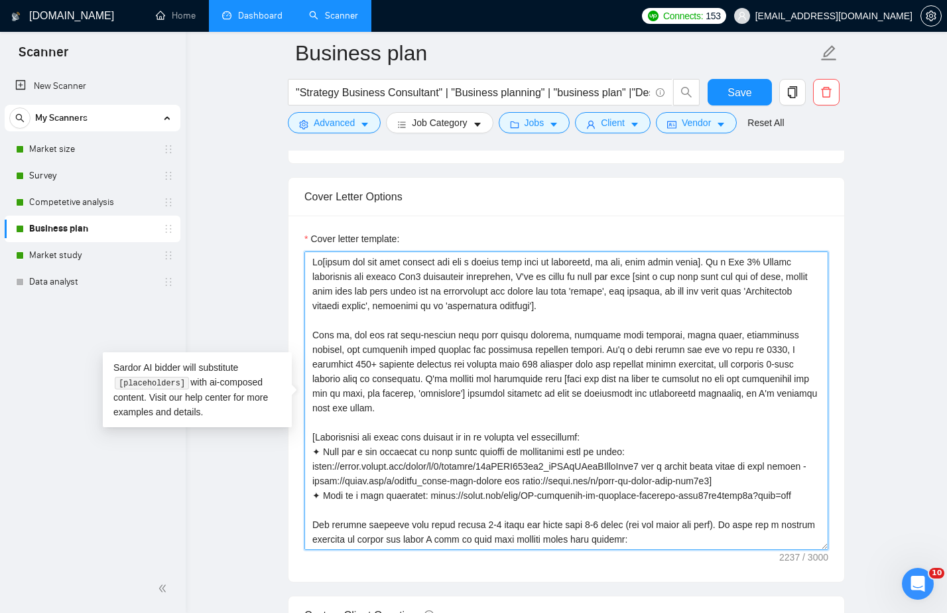
click at [614, 386] on textarea "Cover letter template:" at bounding box center [566, 400] width 524 height 298
click at [689, 432] on textarea "Cover letter template:" at bounding box center [566, 400] width 524 height 298
drag, startPoint x: 428, startPoint y: 378, endPoint x: 352, endPoint y: 377, distance: 75.6
click at [352, 377] on textarea "Cover letter template:" at bounding box center [566, 400] width 524 height 298
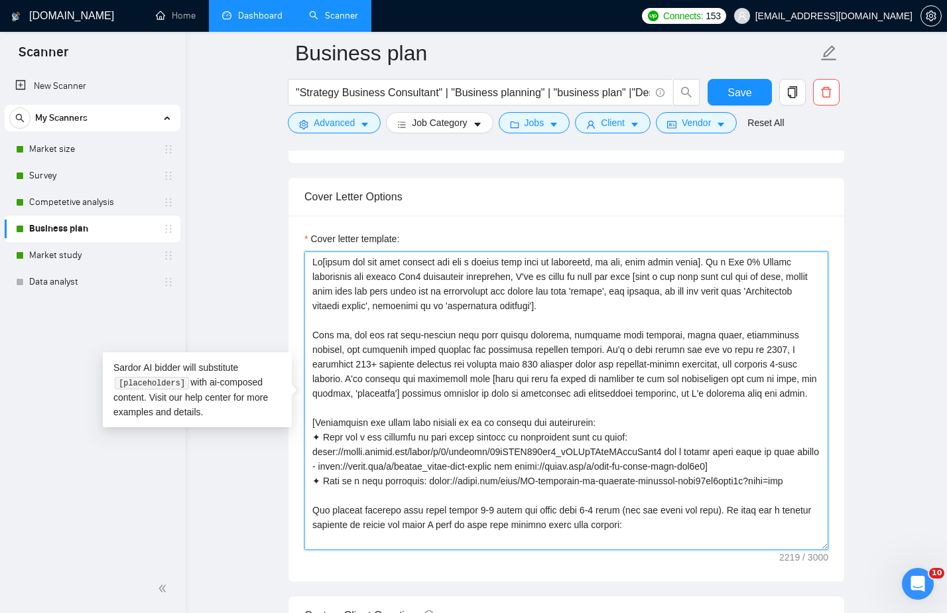
click at [591, 398] on textarea "Cover letter template:" at bounding box center [566, 400] width 524 height 298
click at [723, 405] on textarea "Cover letter template:" at bounding box center [566, 400] width 524 height 298
drag, startPoint x: 817, startPoint y: 397, endPoint x: 349, endPoint y: 379, distance: 468.4
click at [349, 379] on textarea "Cover letter template:" at bounding box center [566, 400] width 524 height 298
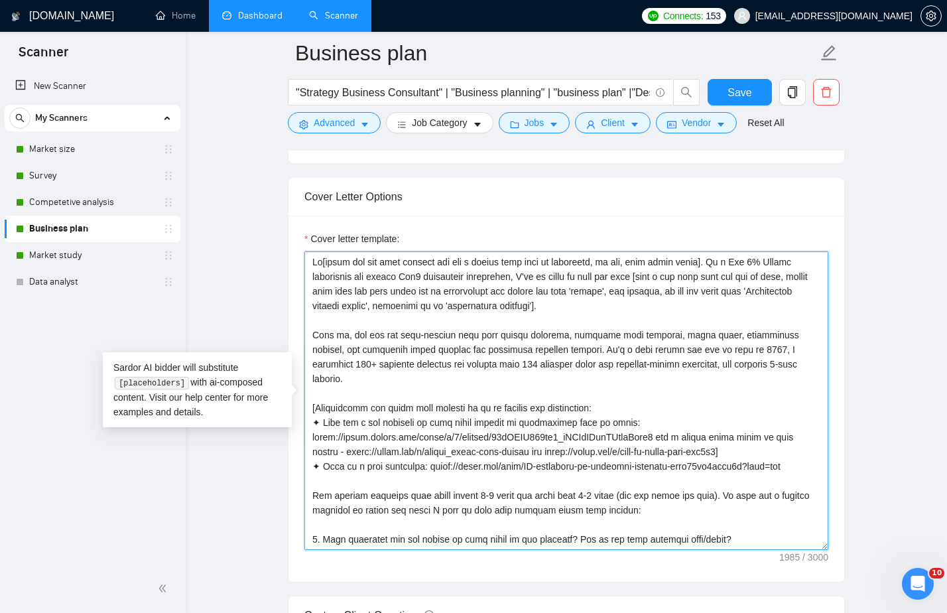
click at [656, 304] on textarea "Cover letter template:" at bounding box center [566, 400] width 524 height 298
paste textarea "I've already had experience with [find the name of niche or industry in the job…"
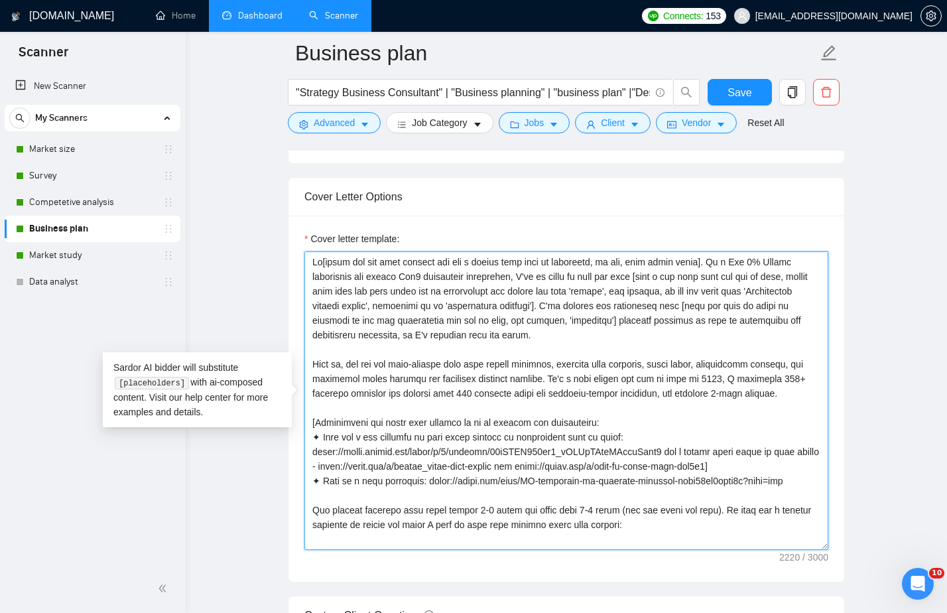
click at [534, 276] on textarea "Cover letter template:" at bounding box center [566, 400] width 524 height 298
click at [645, 380] on textarea "Cover letter template:" at bounding box center [566, 400] width 524 height 298
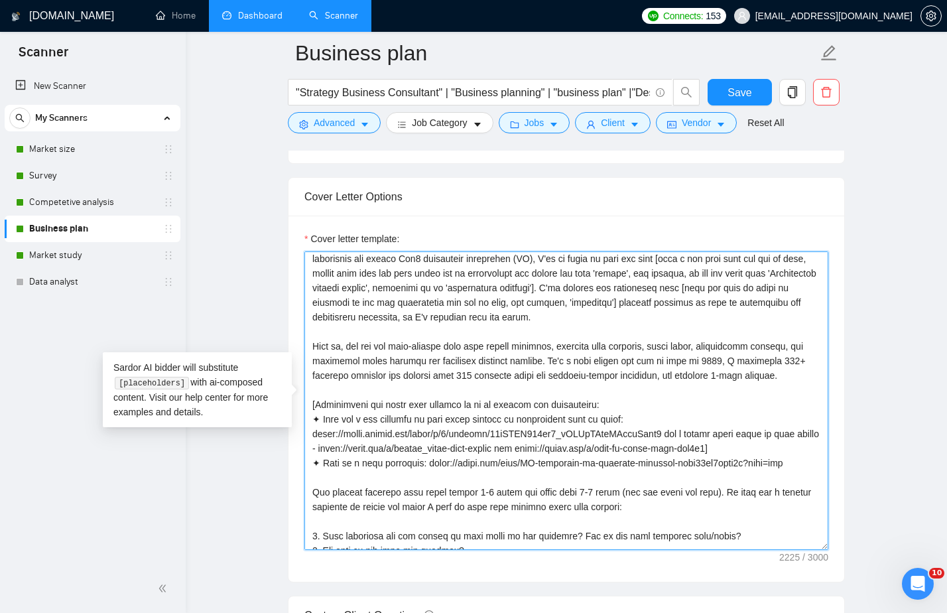
scroll to position [19, 0]
drag, startPoint x: 750, startPoint y: 359, endPoint x: 699, endPoint y: 359, distance: 51.0
click at [699, 359] on textarea "Cover letter template:" at bounding box center [566, 400] width 524 height 298
click at [781, 401] on textarea "Cover letter template:" at bounding box center [566, 400] width 524 height 298
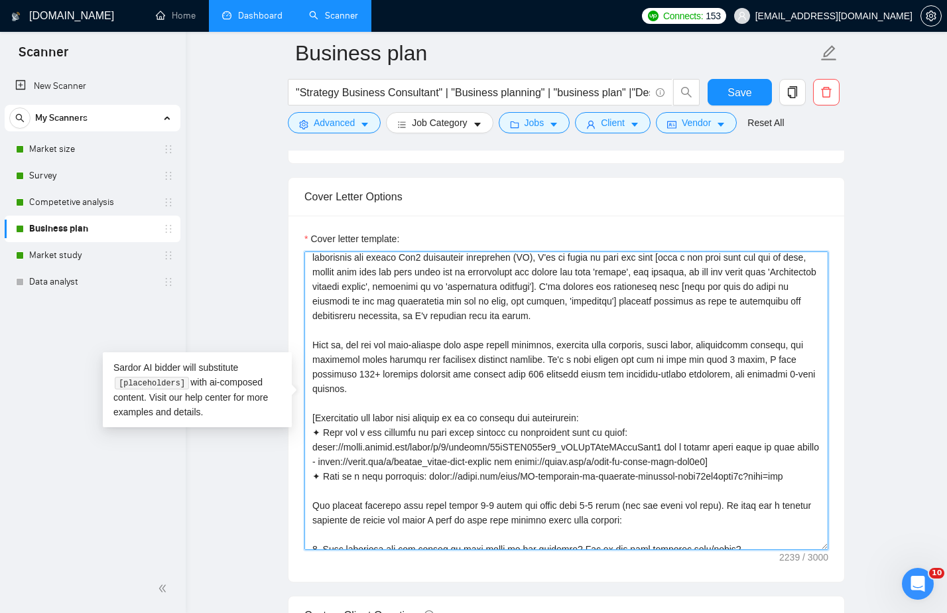
click at [525, 389] on textarea "Cover letter template:" at bounding box center [566, 400] width 524 height 298
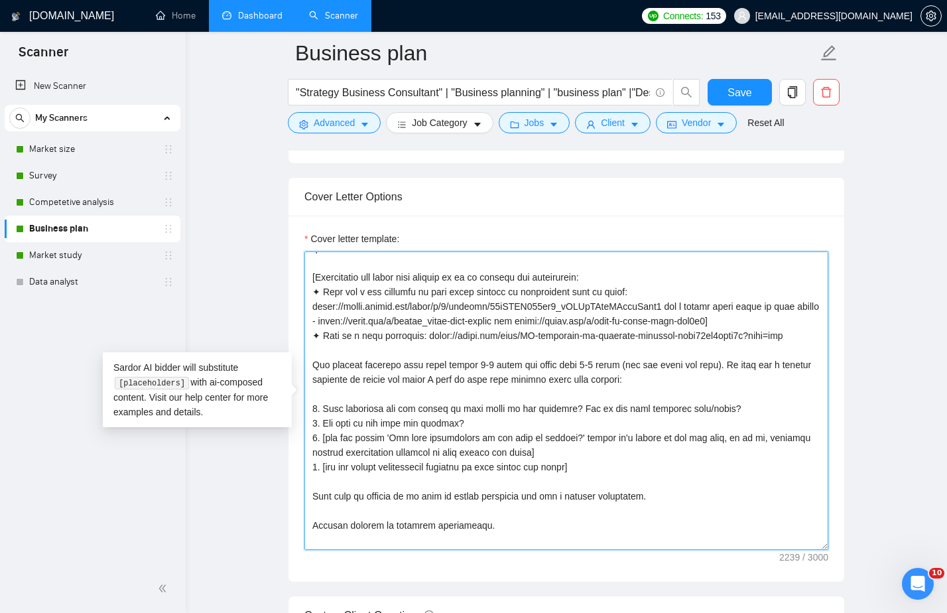
scroll to position [160, 0]
click at [501, 361] on textarea "Cover letter template:" at bounding box center [566, 400] width 524 height 298
click at [586, 429] on textarea "Cover letter template:" at bounding box center [566, 400] width 524 height 298
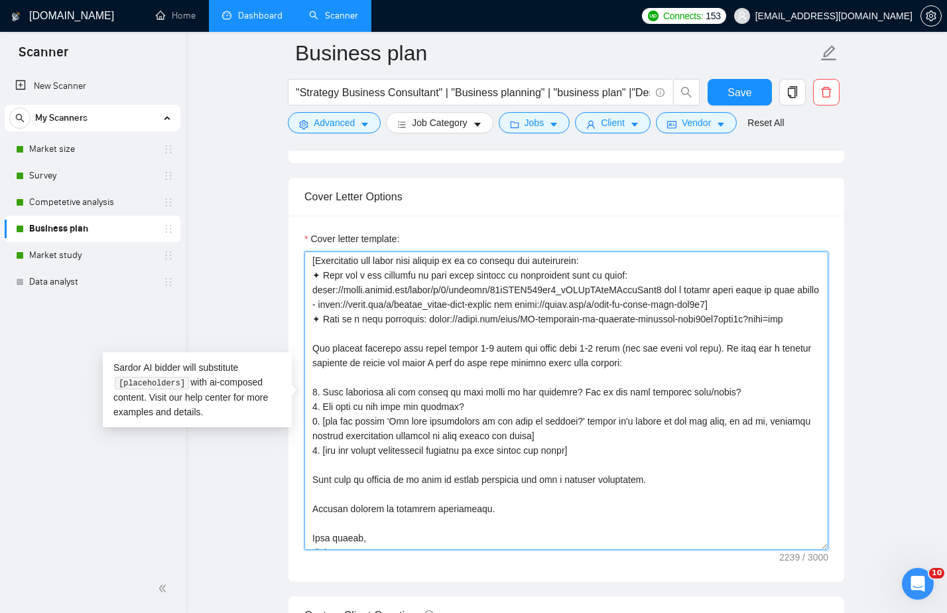
click at [501, 347] on textarea "Cover letter template:" at bounding box center [566, 400] width 524 height 298
click at [518, 427] on textarea "Cover letter template:" at bounding box center [566, 400] width 524 height 298
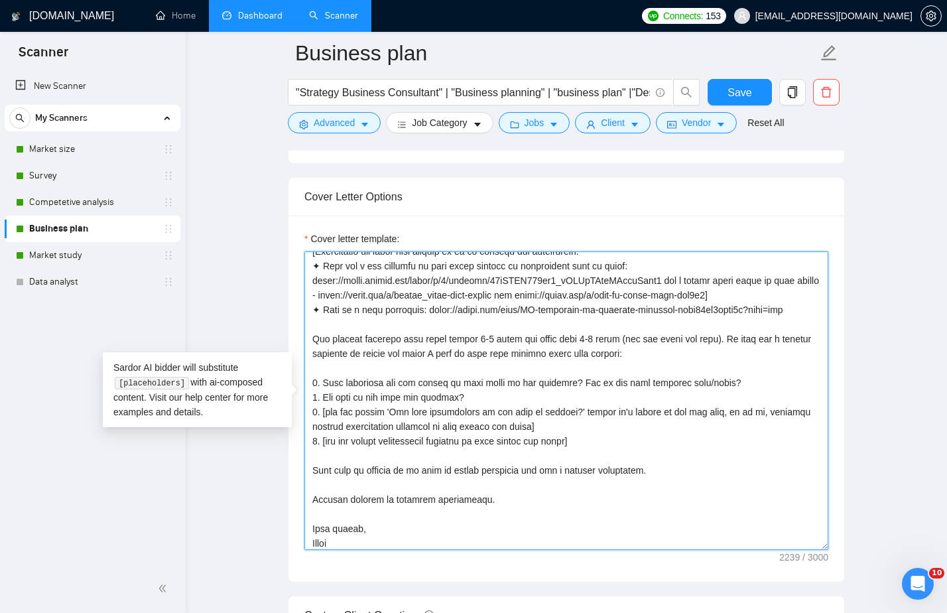
scroll to position [186, 0]
click at [502, 336] on textarea "Cover letter template:" at bounding box center [566, 400] width 524 height 298
click at [528, 365] on textarea "Cover letter template:" at bounding box center [566, 400] width 524 height 298
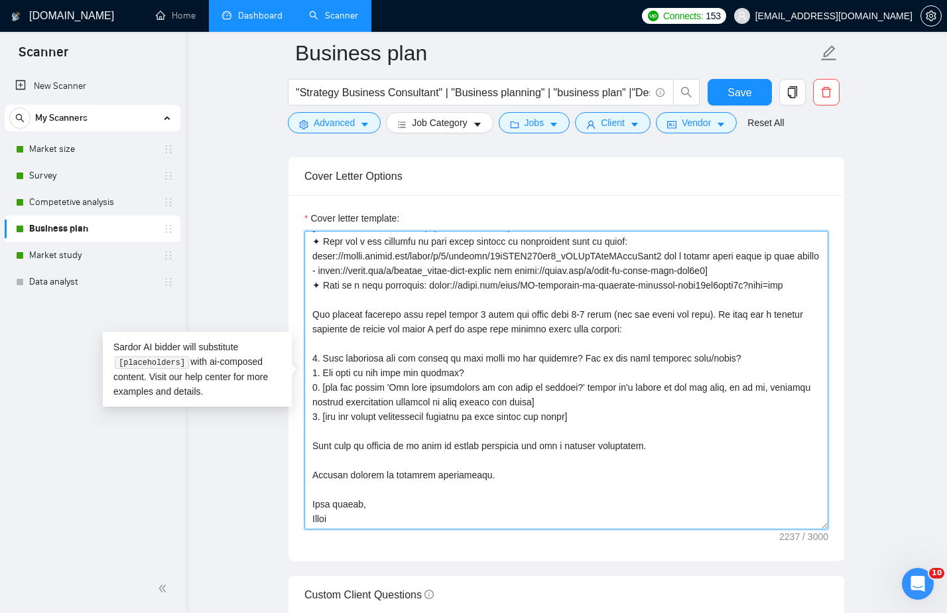
scroll to position [1439, 0]
click at [587, 414] on textarea "Cover letter template:" at bounding box center [566, 379] width 524 height 298
click at [601, 457] on textarea "Cover letter template:" at bounding box center [566, 379] width 524 height 298
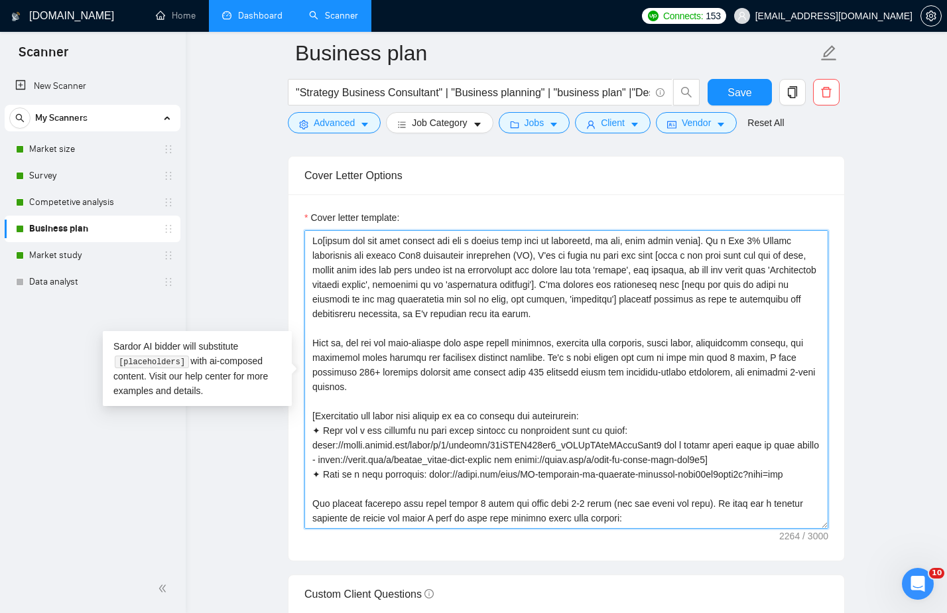
scroll to position [0, 0]
type textarea "Hi[check the job post reviews and put a client name here if available, if not, …"
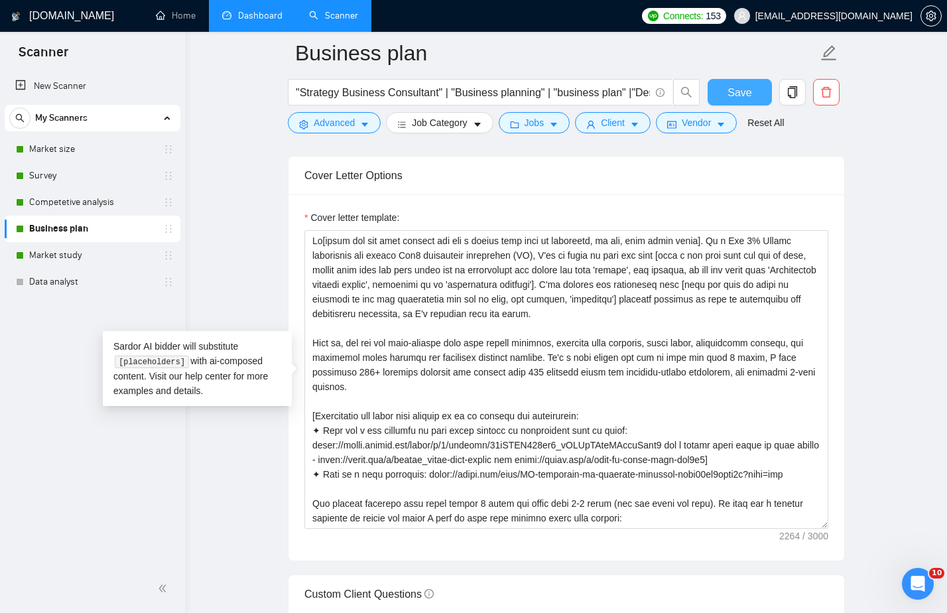
click at [754, 89] on button "Save" at bounding box center [739, 92] width 64 height 27
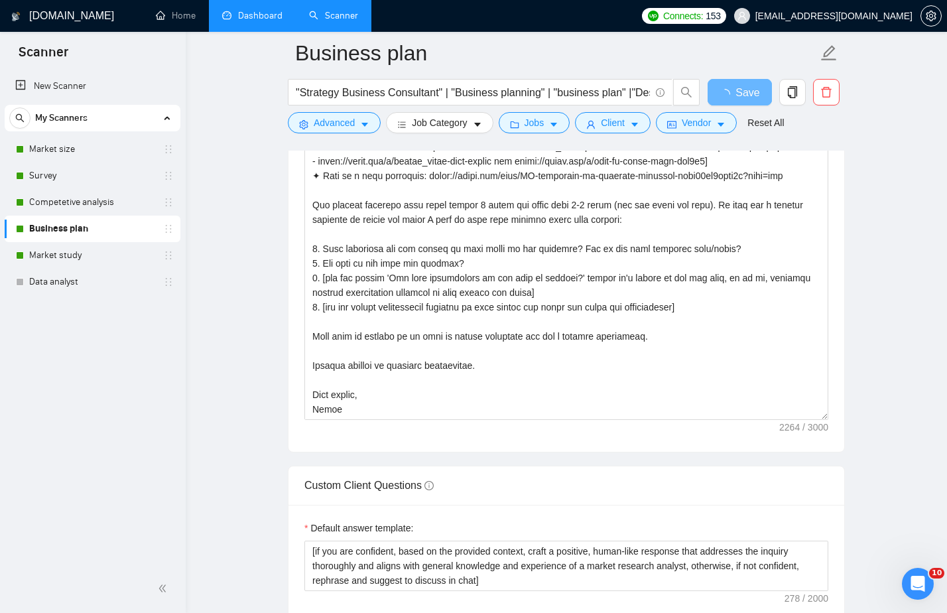
scroll to position [190, 0]
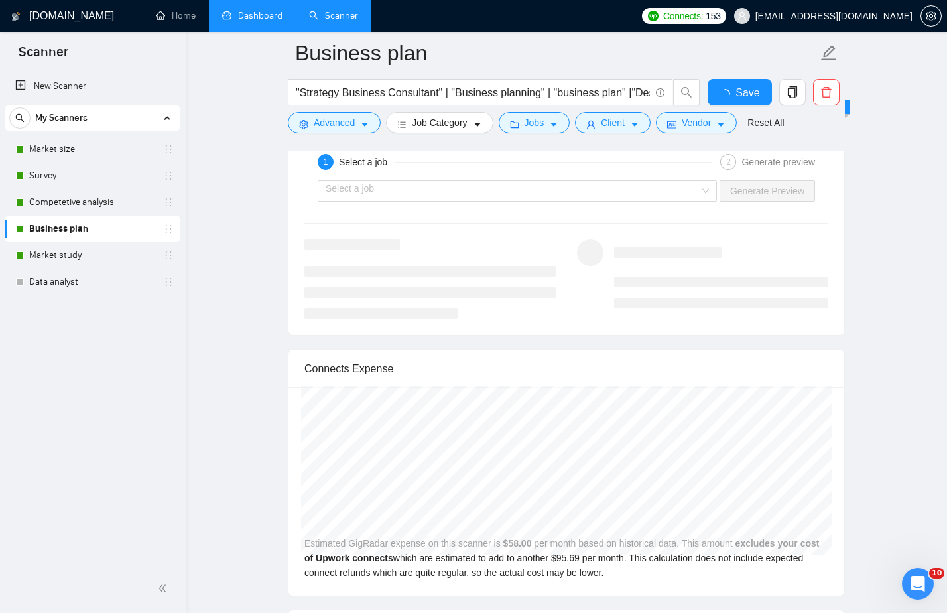
checkbox input "true"
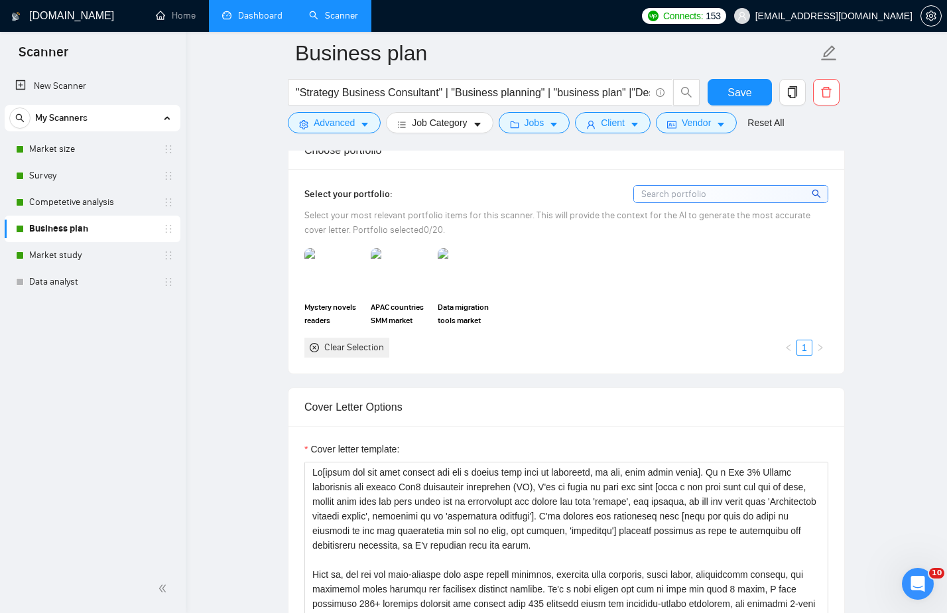
scroll to position [1204, 0]
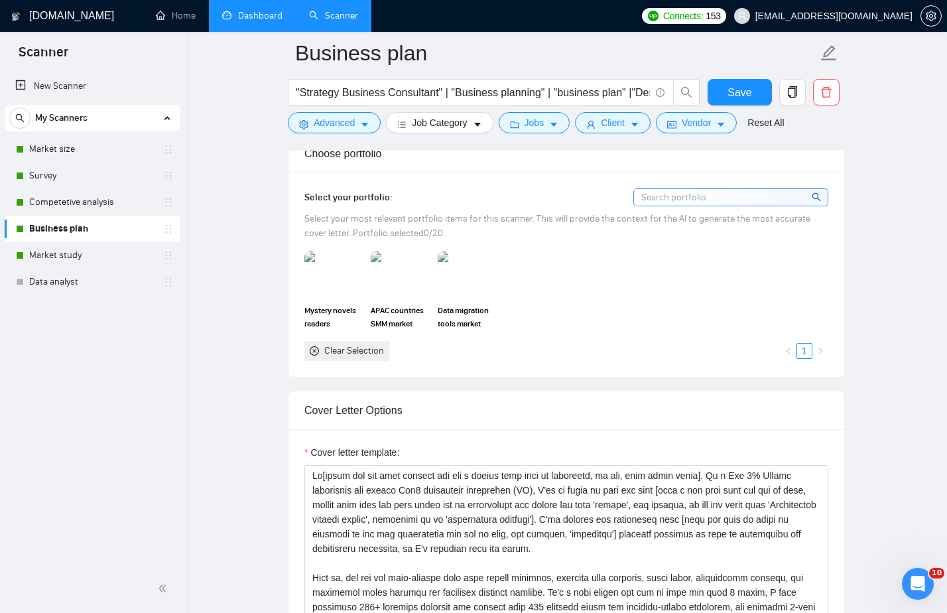
click at [361, 350] on div "Clear Selection" at bounding box center [354, 350] width 60 height 15
click at [701, 197] on input at bounding box center [731, 197] width 194 height 17
click at [819, 196] on icon "search" at bounding box center [815, 196] width 9 height 9
click at [819, 197] on icon "search" at bounding box center [815, 196] width 9 height 9
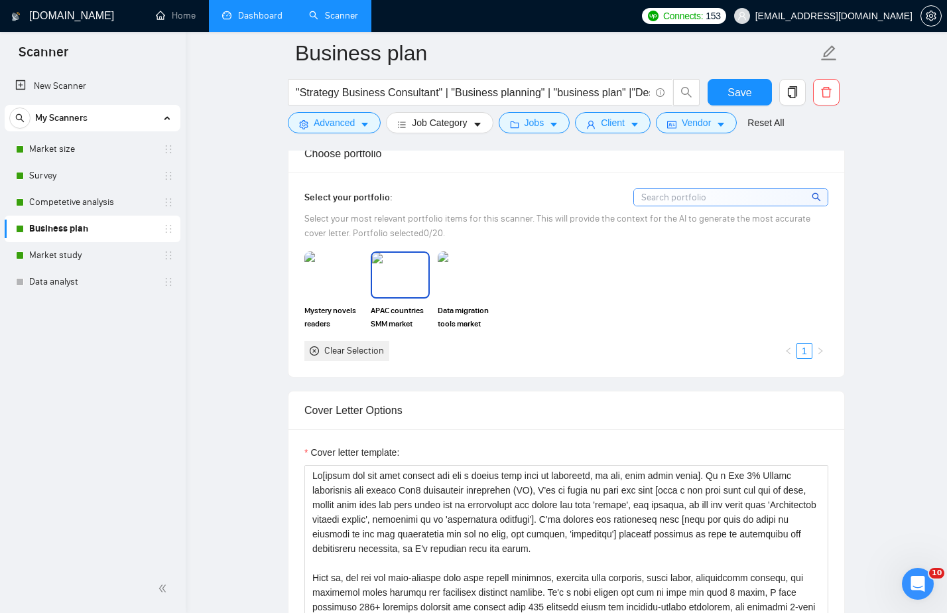
click at [415, 288] on img at bounding box center [400, 275] width 56 height 44
click at [471, 295] on img at bounding box center [467, 275] width 56 height 44
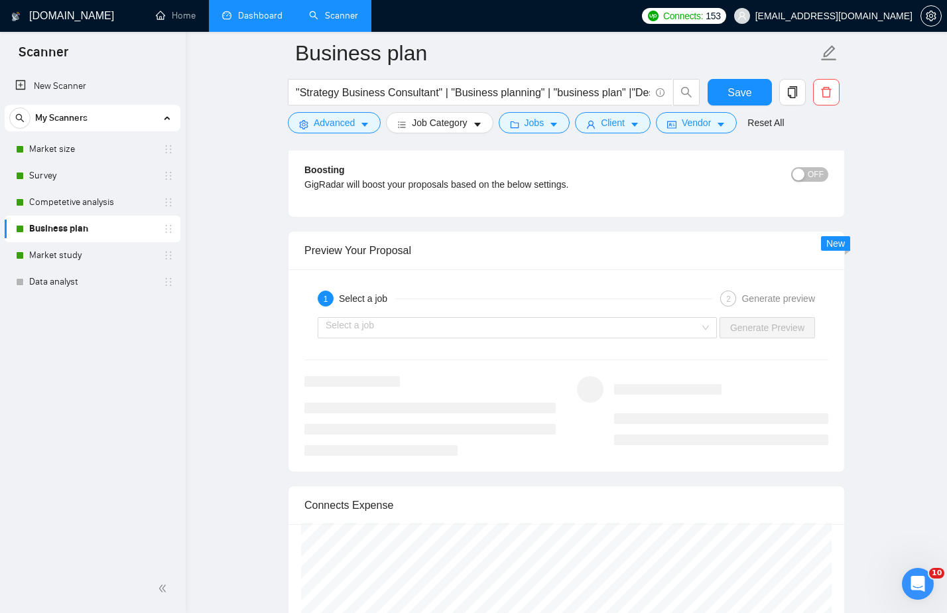
scroll to position [2420, 0]
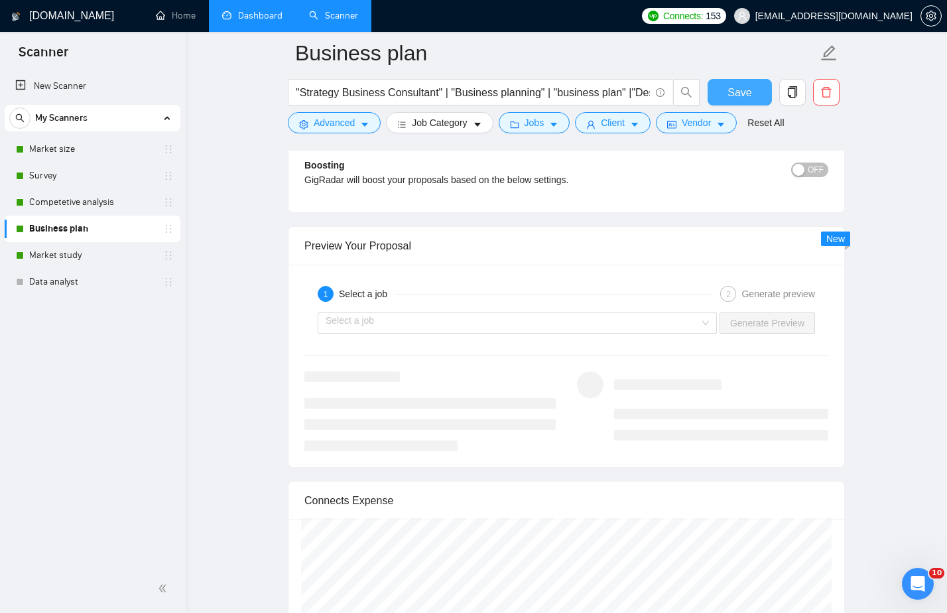
click at [736, 86] on span "Save" at bounding box center [739, 92] width 24 height 17
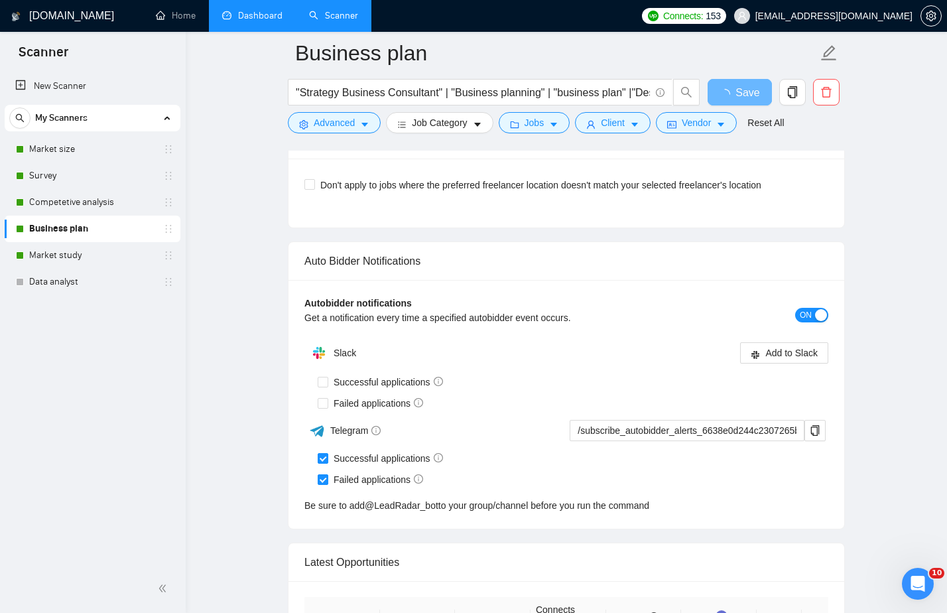
scroll to position [3047, 0]
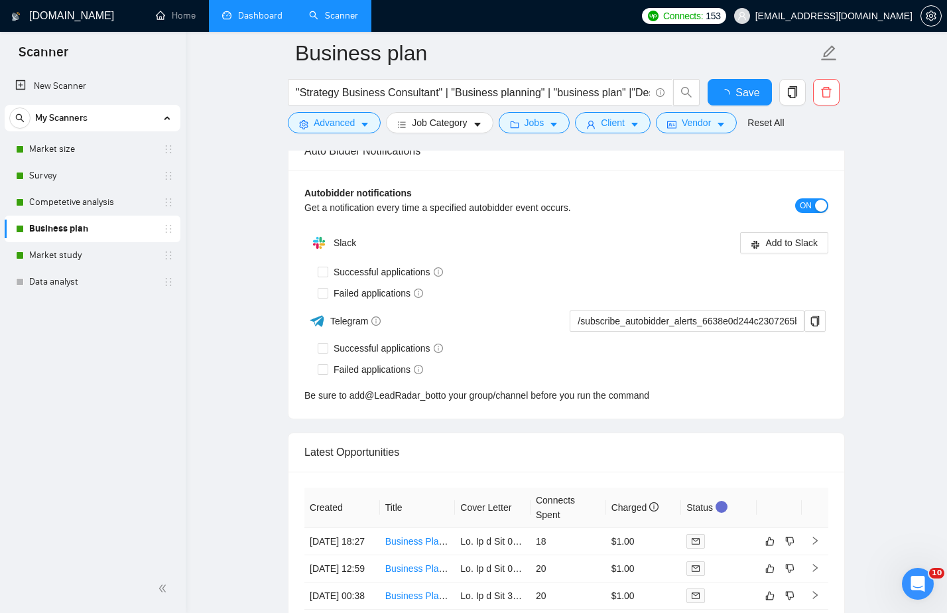
checkbox input "true"
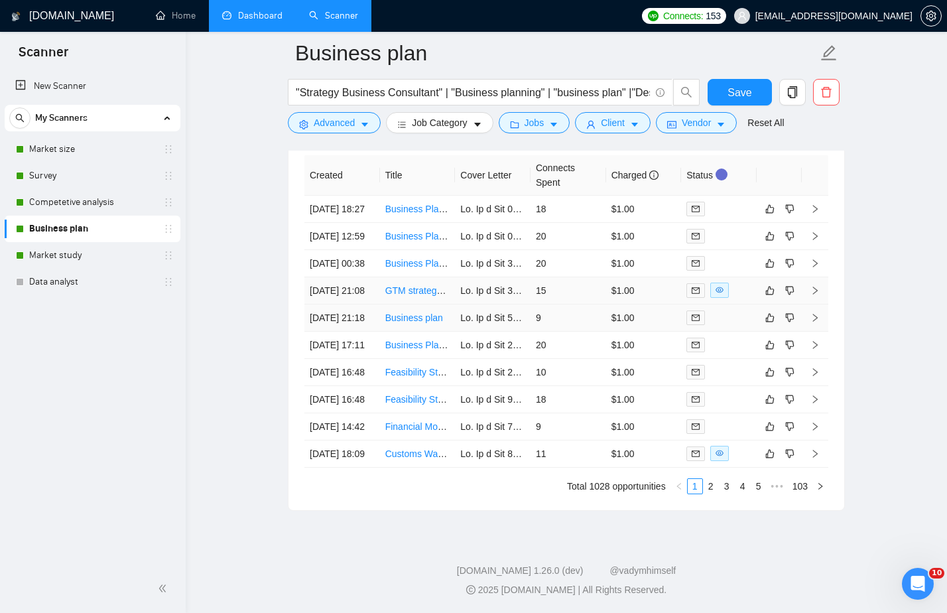
scroll to position [3614, 0]
click at [264, 16] on link "Dashboard" at bounding box center [252, 15] width 60 height 11
